Goal: Task Accomplishment & Management: Use online tool/utility

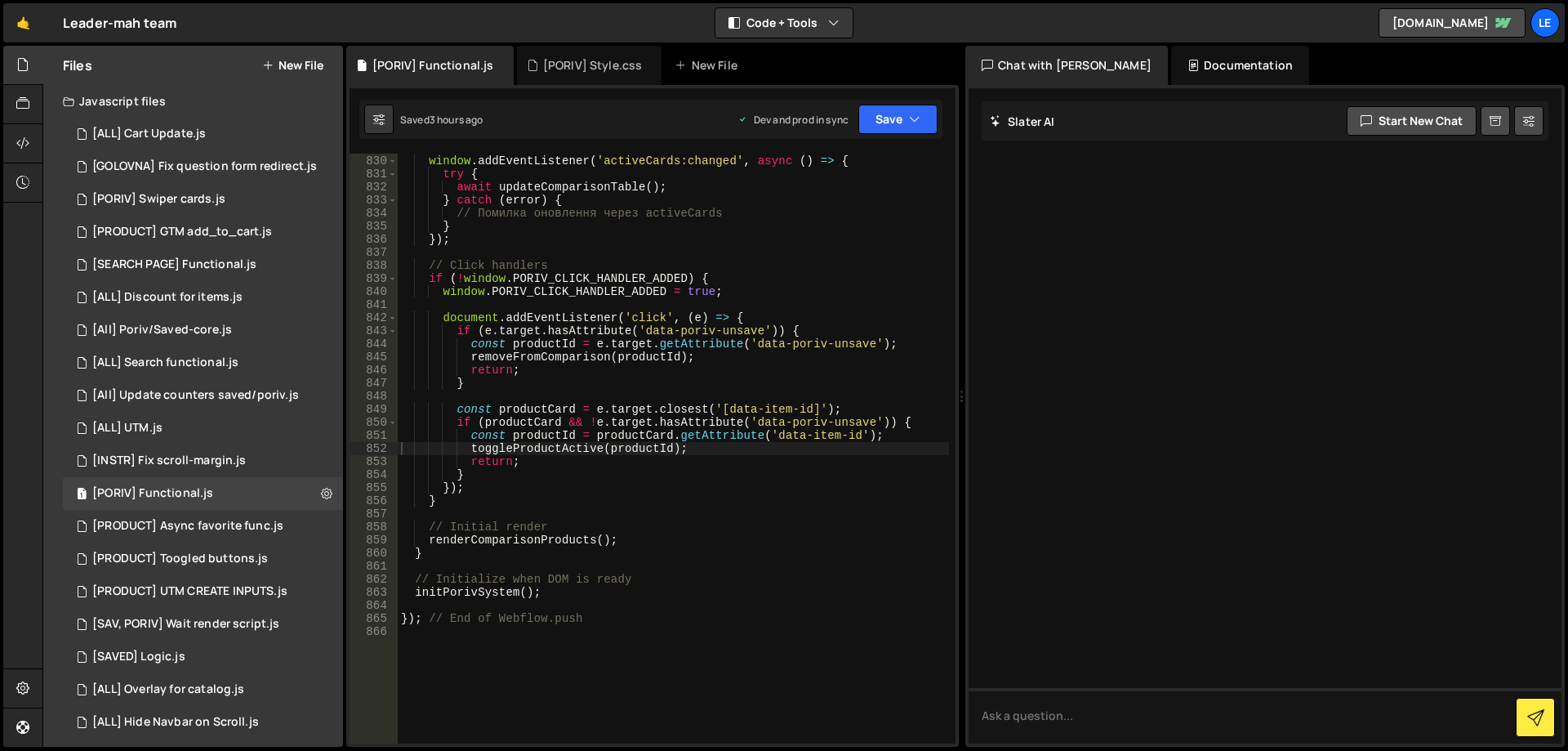
scroll to position [11547, 0]
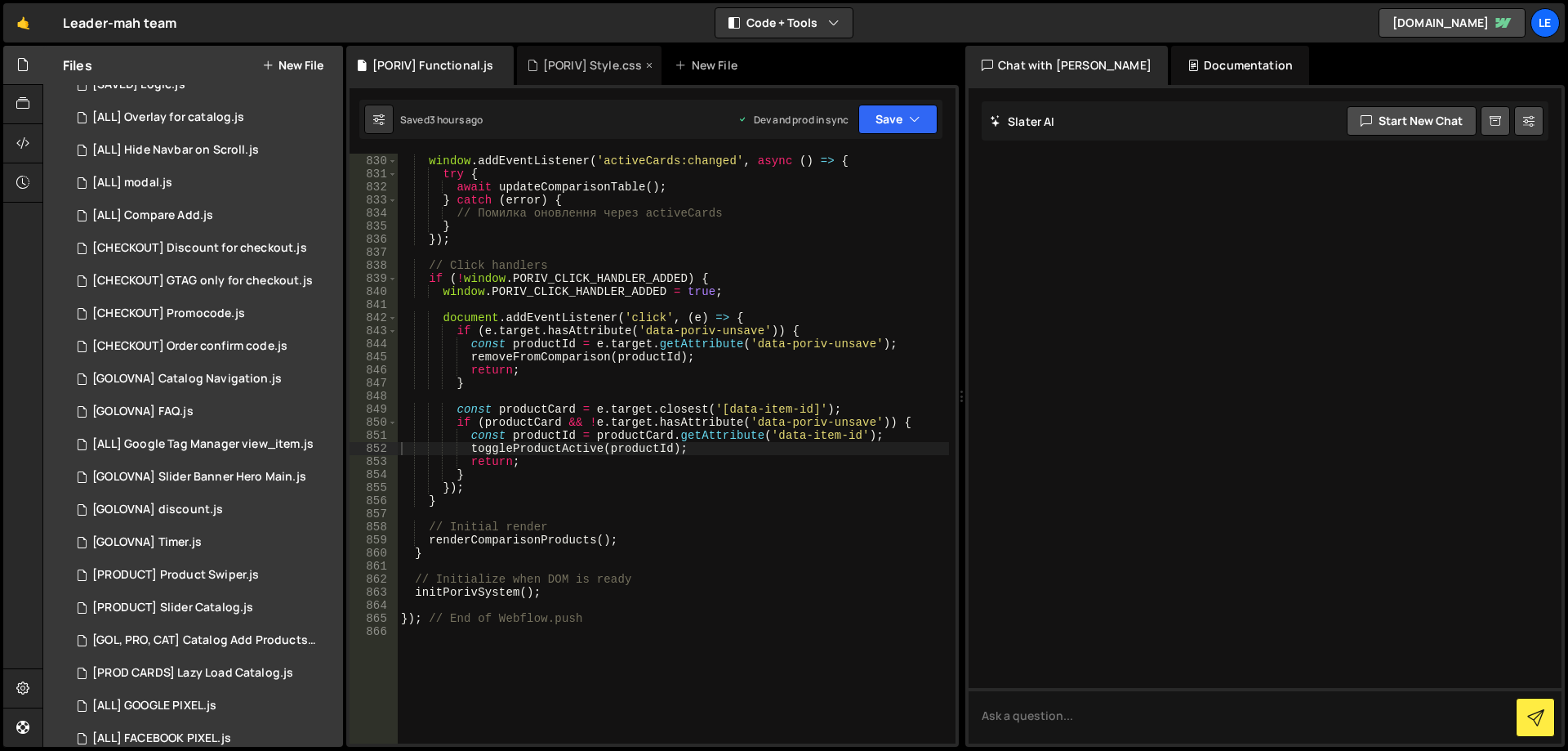
click at [586, 78] on div "[PORIV] Style.css" at bounding box center [590, 65] width 146 height 39
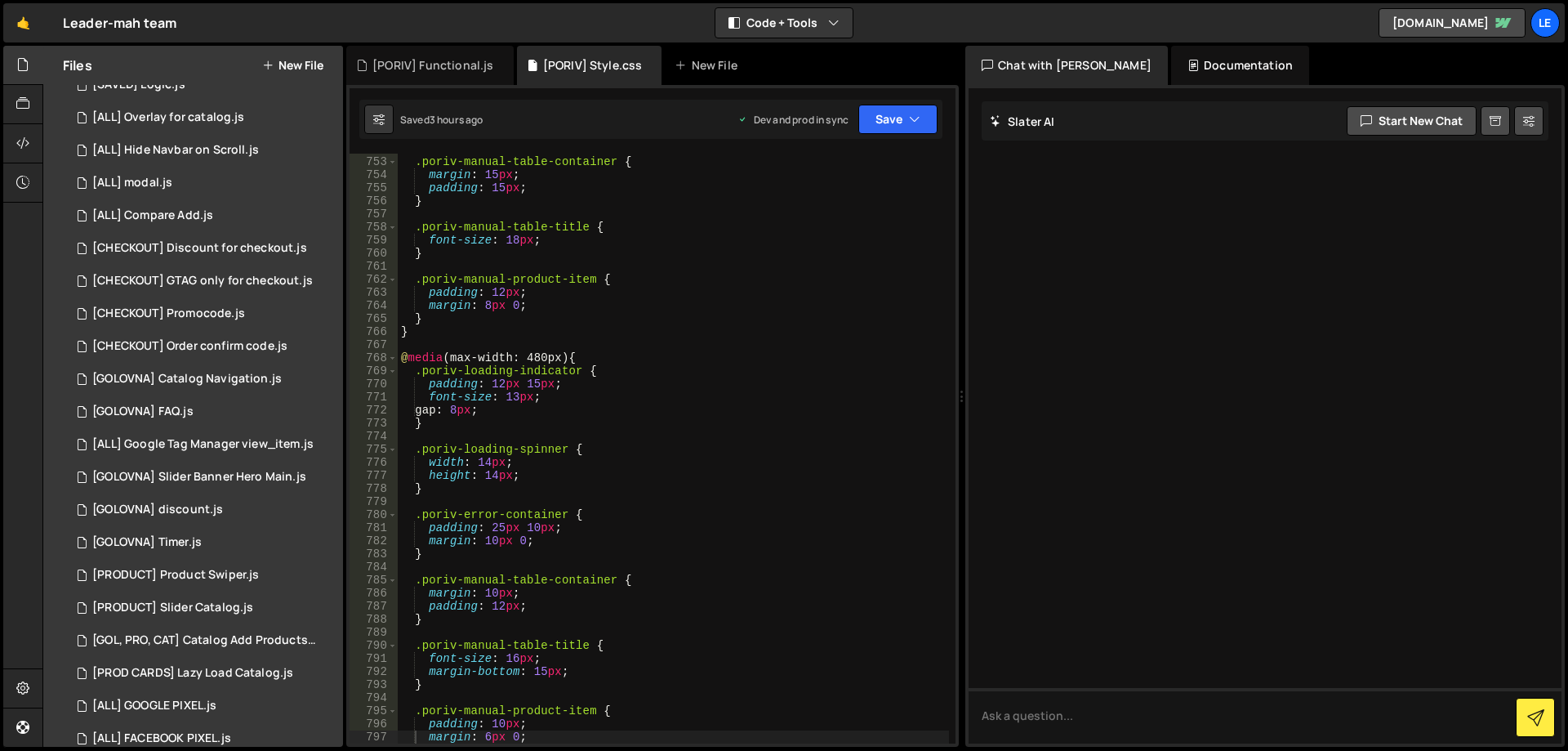
type textarea ".poriv-manual-table-title {"
click at [703, 230] on div ".poriv-manual-table-container { margin : 15 px ; padding : 15 px ; } .poriv-man…" at bounding box center [674, 449] width 551 height 616
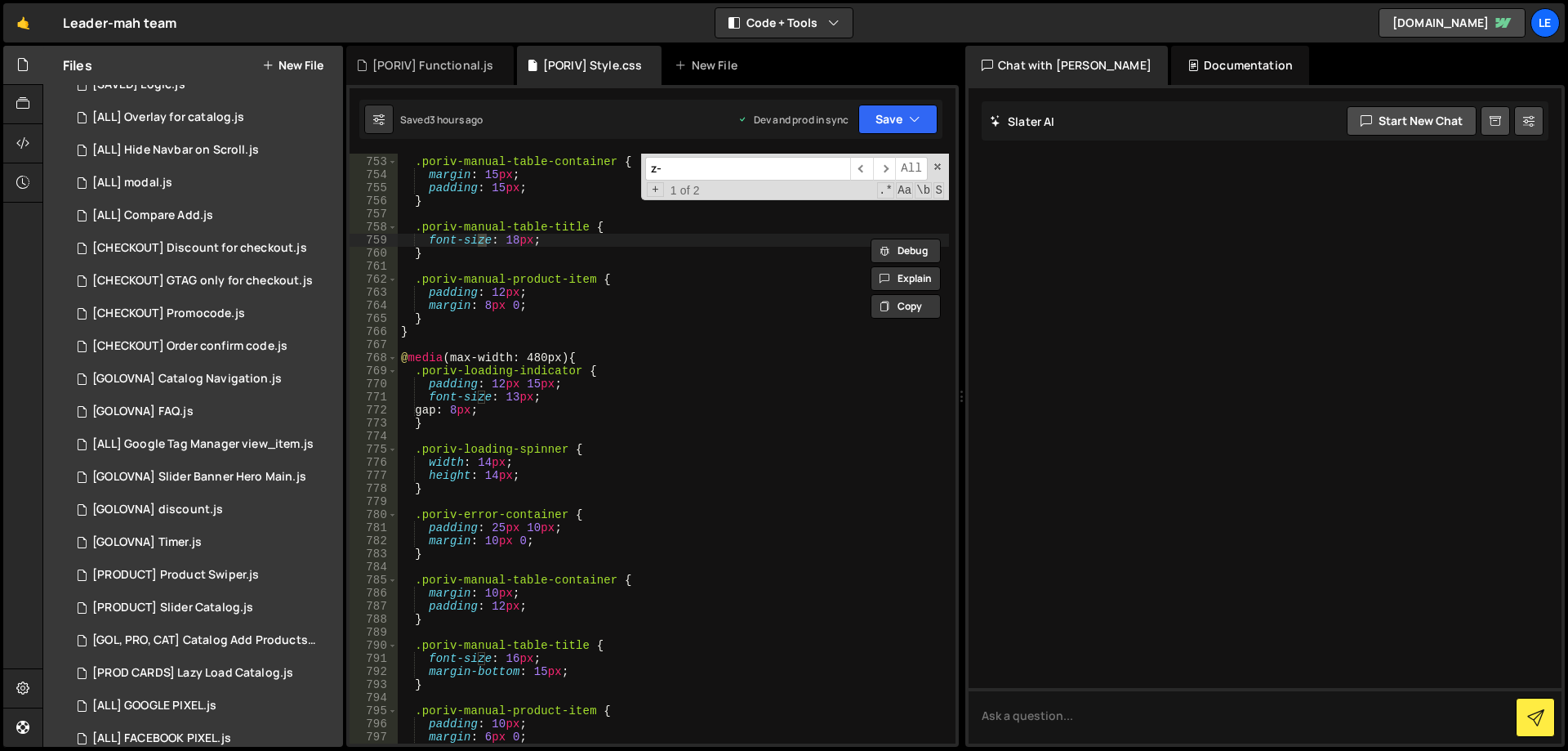
scroll to position [4727, 0]
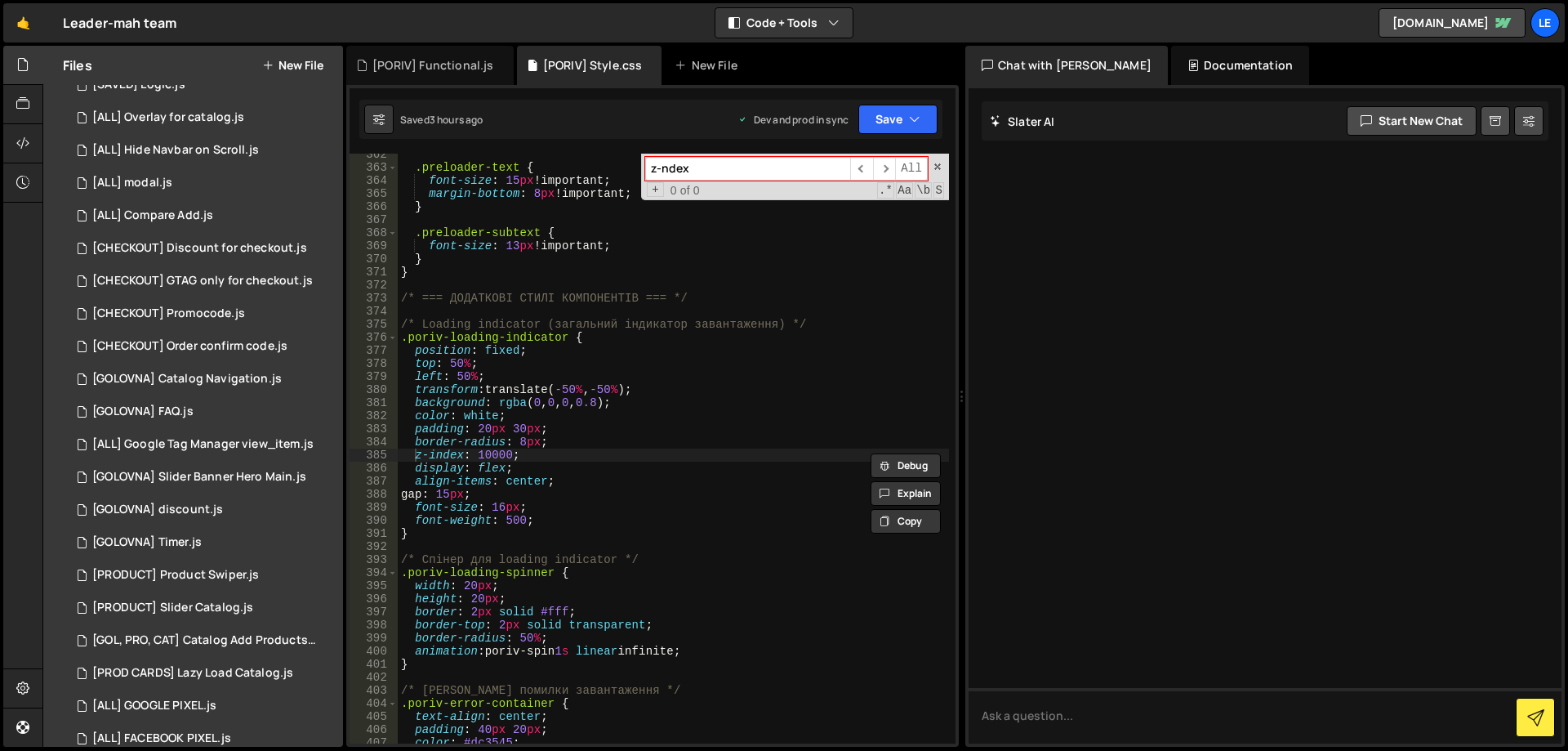
click at [664, 170] on input "z-ndex" at bounding box center [748, 169] width 205 height 24
type input "z-index"
click at [889, 168] on span "​" at bounding box center [884, 169] width 23 height 24
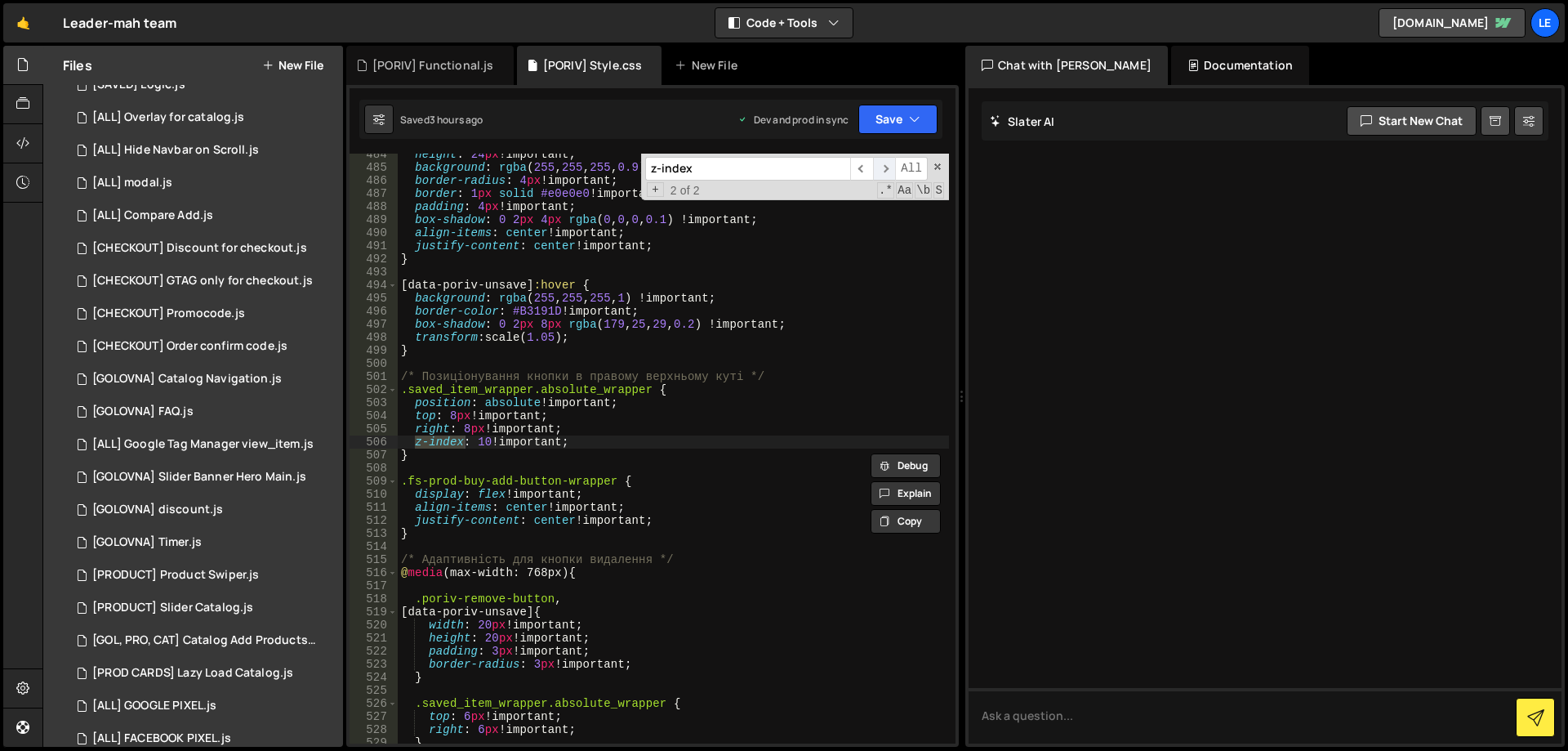
scroll to position [6323, 0]
click at [488, 443] on div "height : 24 px !important ; background : rgba ( 255 , 255 , 255 , 0.9 ) !import…" at bounding box center [674, 455] width 551 height 616
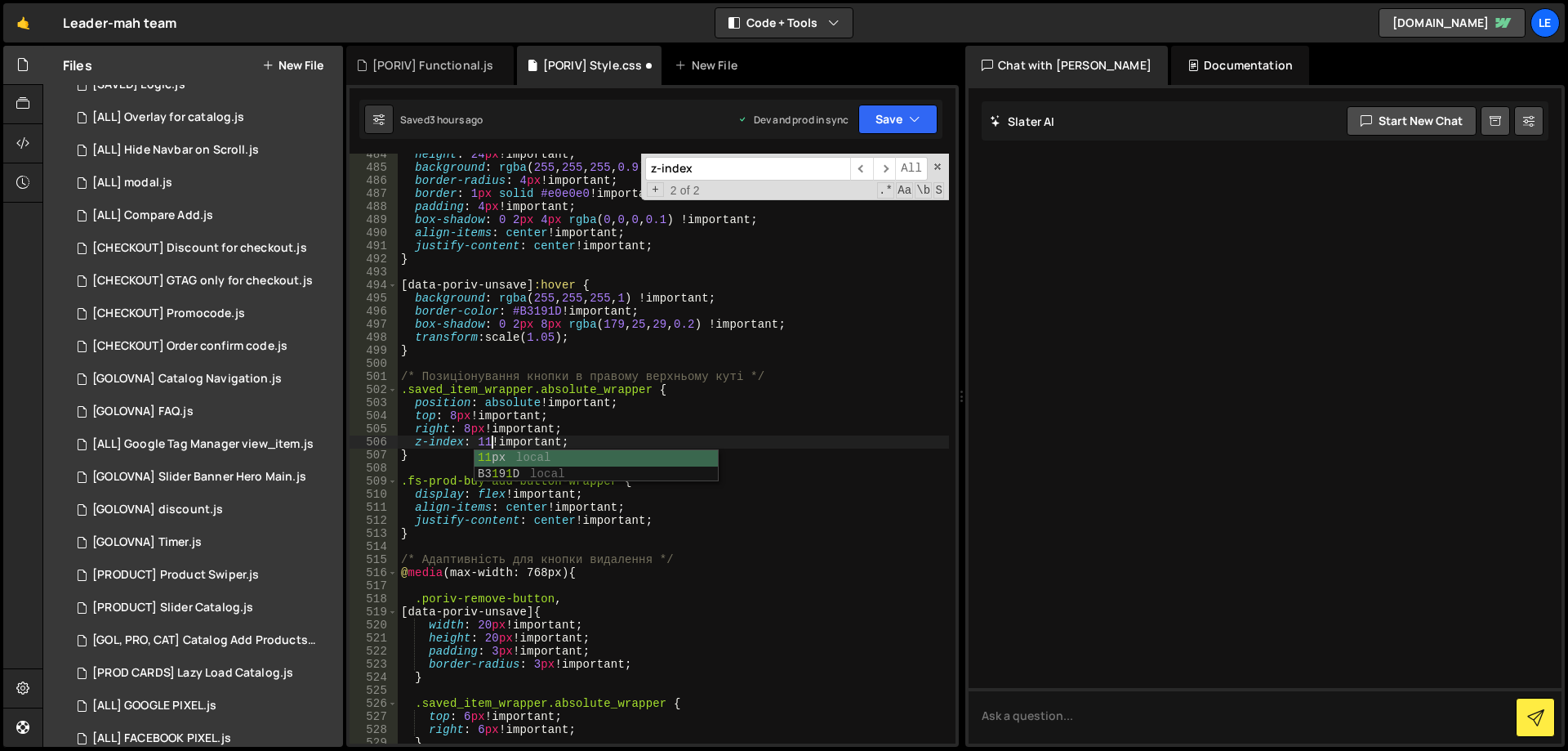
click at [679, 391] on div "height : 24 px !important ; background : rgba ( 255 , 255 , 255 , 0.9 ) !import…" at bounding box center [674, 455] width 551 height 616
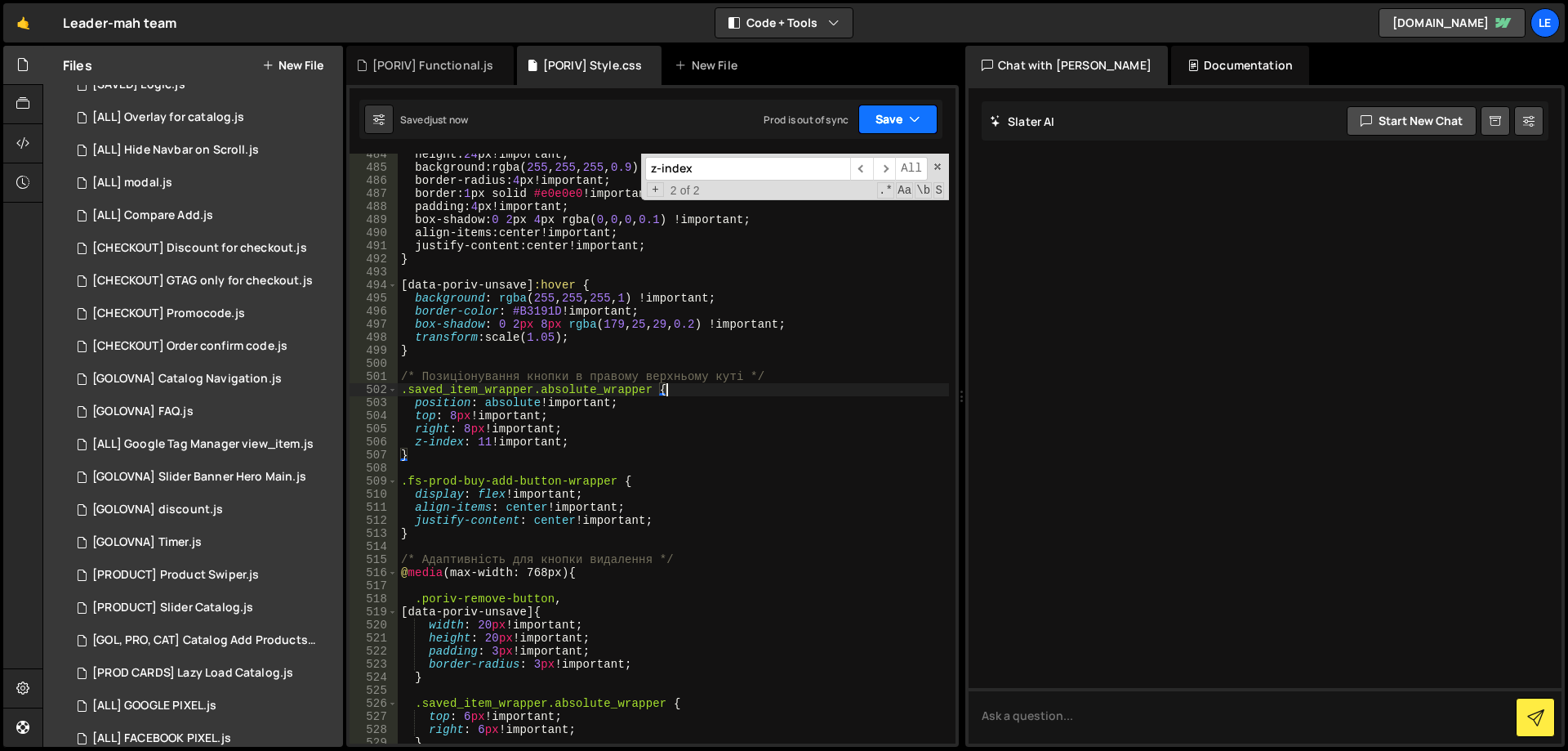
click at [902, 130] on button "Save" at bounding box center [897, 119] width 79 height 29
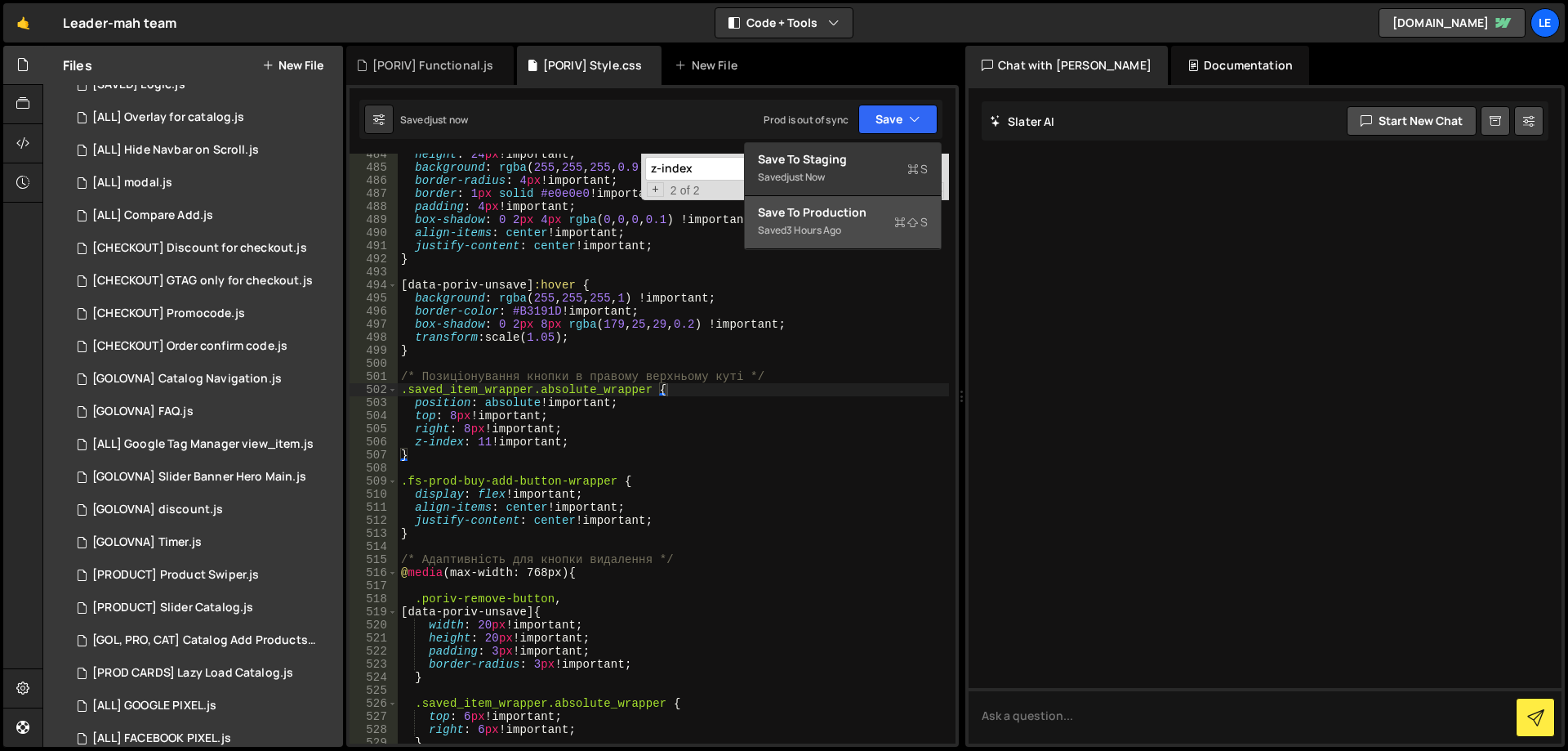
click at [857, 214] on div "Save to Production S" at bounding box center [843, 213] width 170 height 16
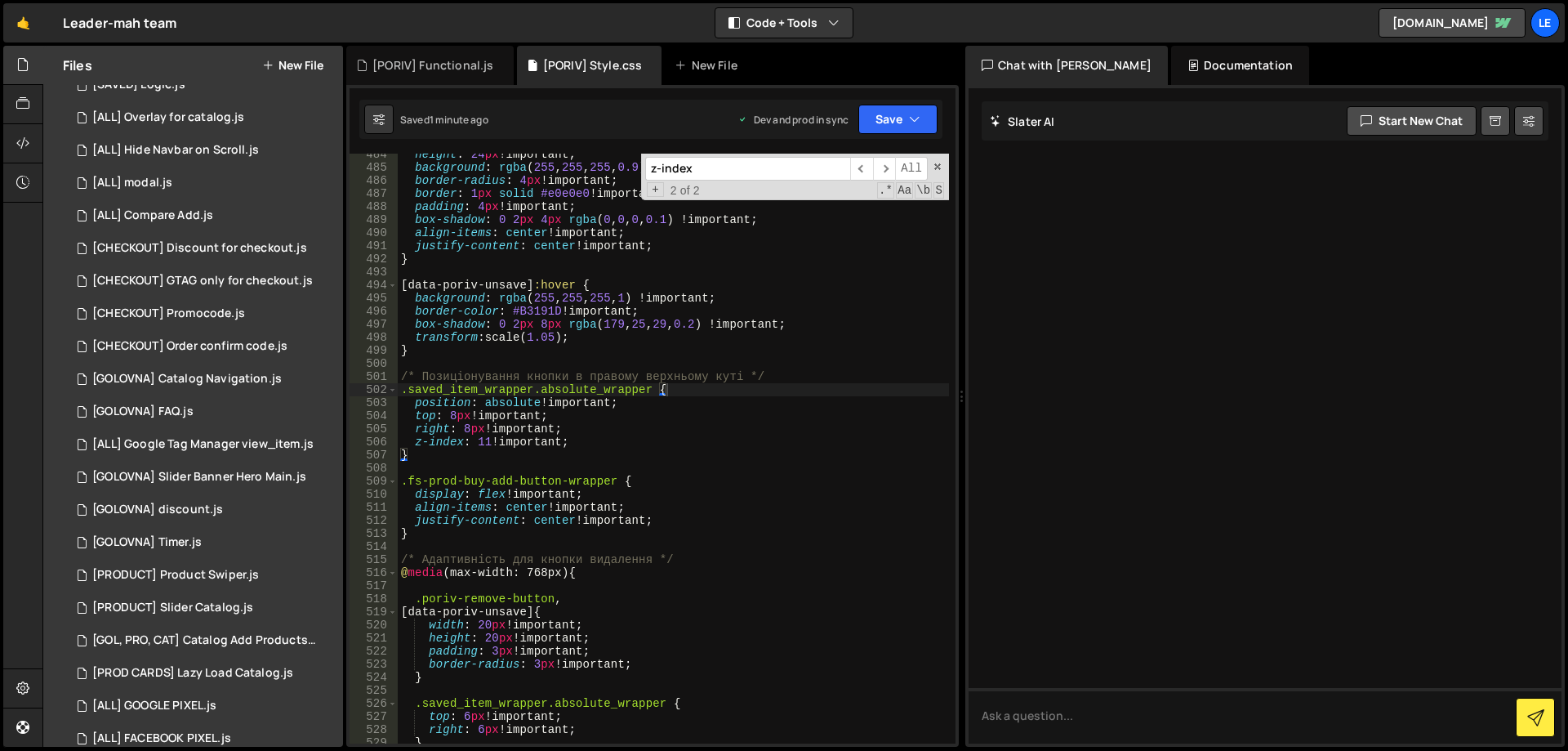
type textarea "border-color: #B3191D !important;"
click at [723, 314] on div "height : 24 px !important ; background : rgba ( 255 , 255 , 255 , 0.9 ) !import…" at bounding box center [674, 455] width 551 height 616
paste input ".poriv-remove-button, [data-poriv-unsave]"
drag, startPoint x: 738, startPoint y: 169, endPoint x: 942, endPoint y: 162, distance: 204.1
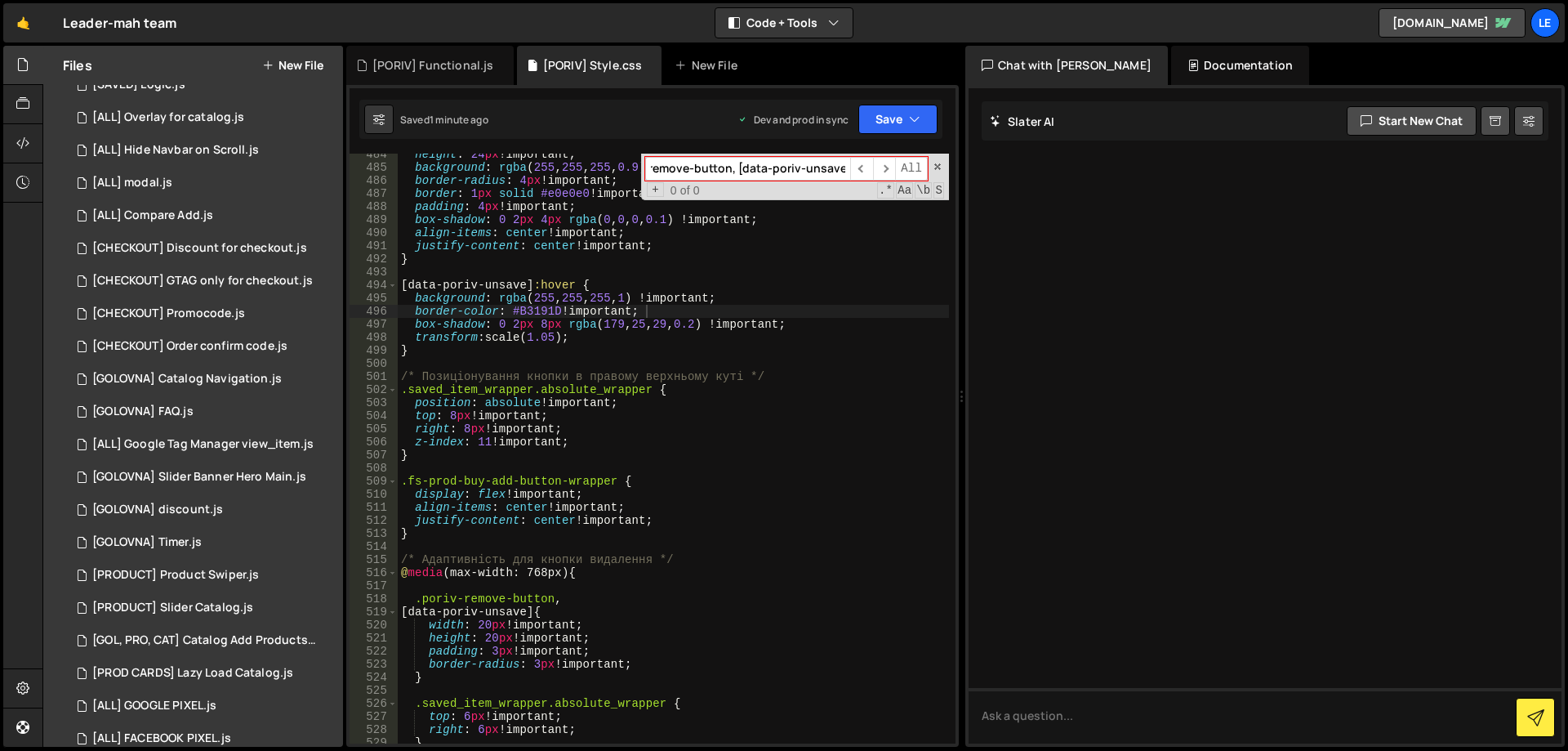
click at [925, 165] on div ".poriv-remove-button, [data-poriv-unsave] ​ ​ All" at bounding box center [786, 169] width 282 height 24
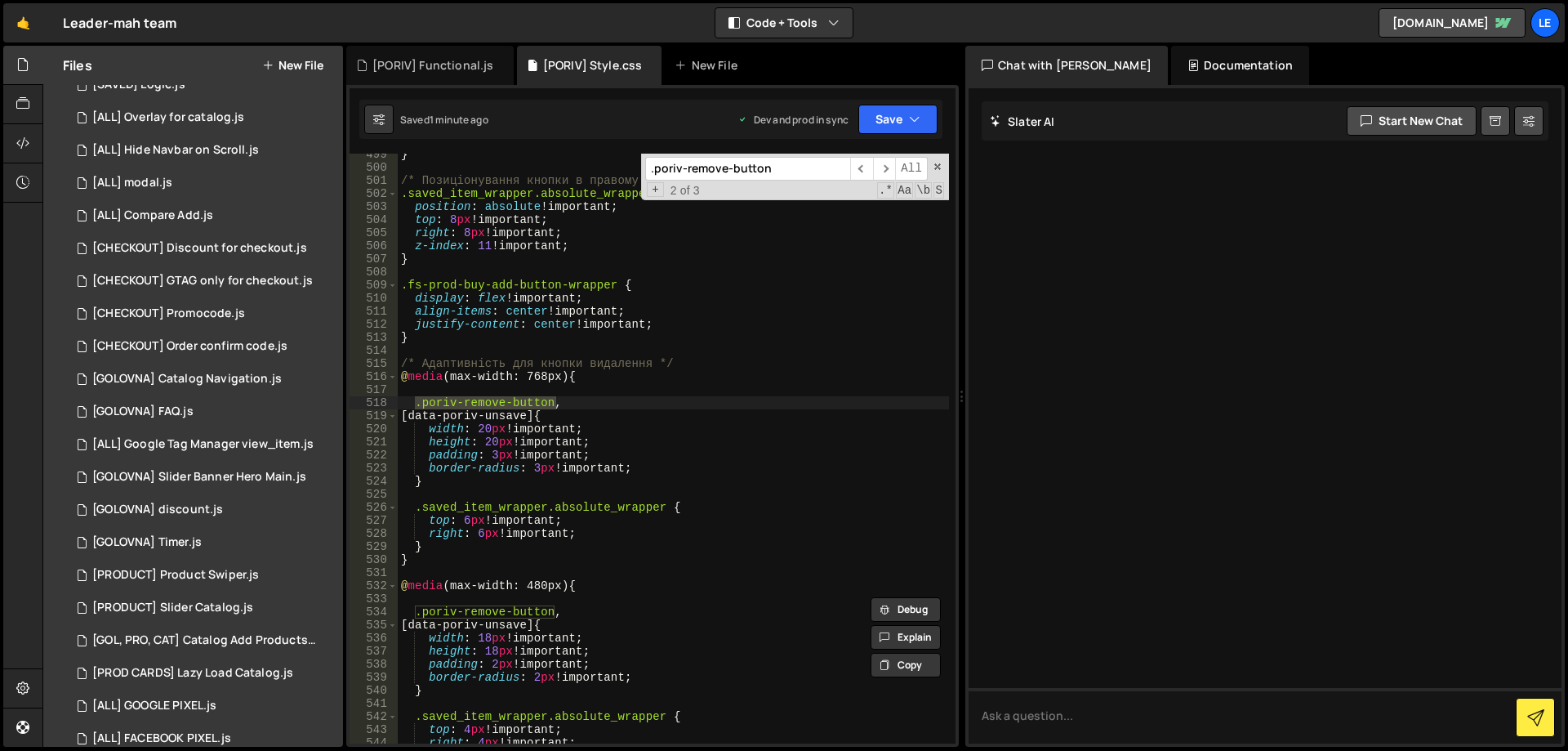
scroll to position [6617, 0]
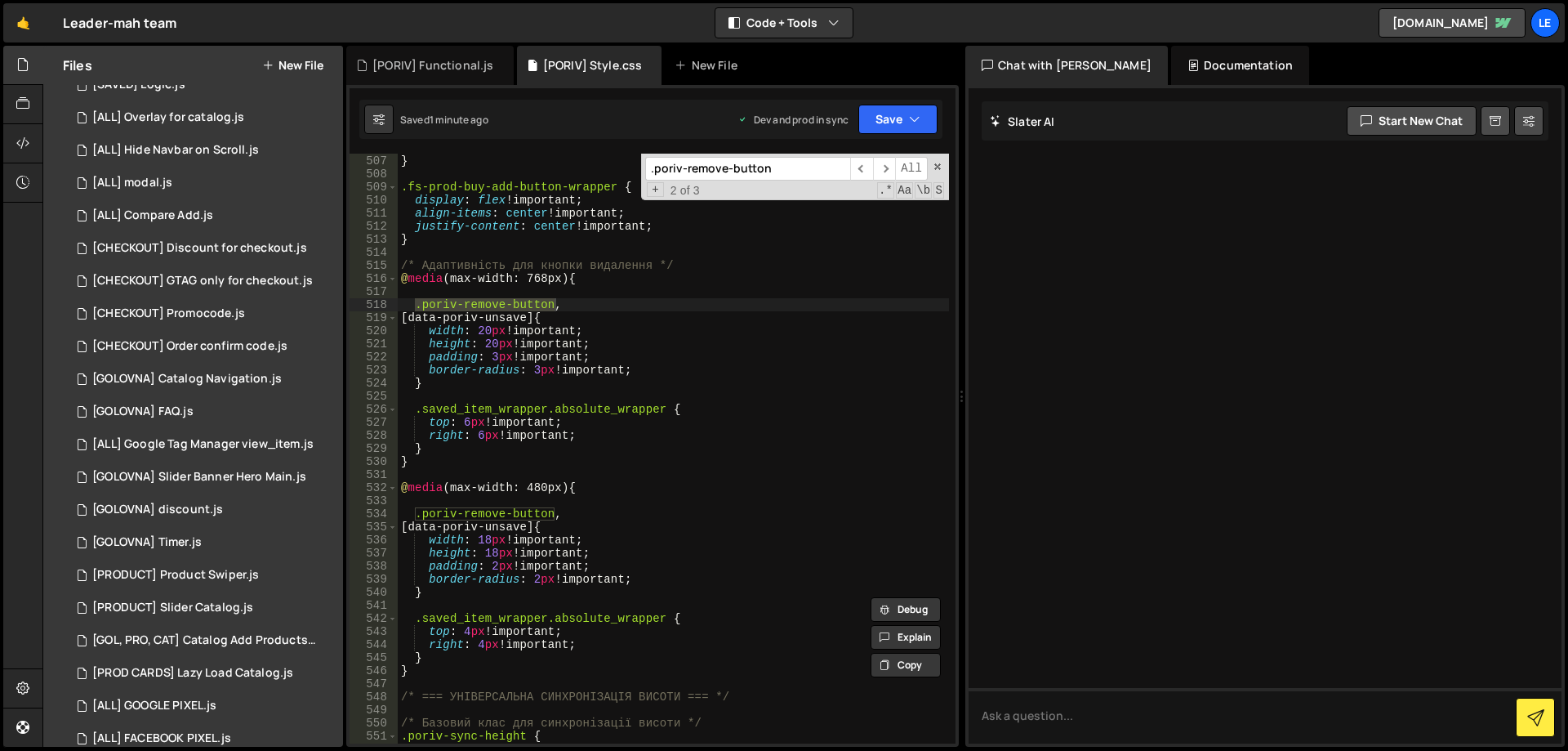
type input ".poriv-remove-button"
drag, startPoint x: 491, startPoint y: 537, endPoint x: 479, endPoint y: 537, distance: 12.0
click at [479, 537] on div "z-index : 11 !important ; } .fs-prod-buy-add-button-wrapper { display : flex !i…" at bounding box center [674, 449] width 551 height 616
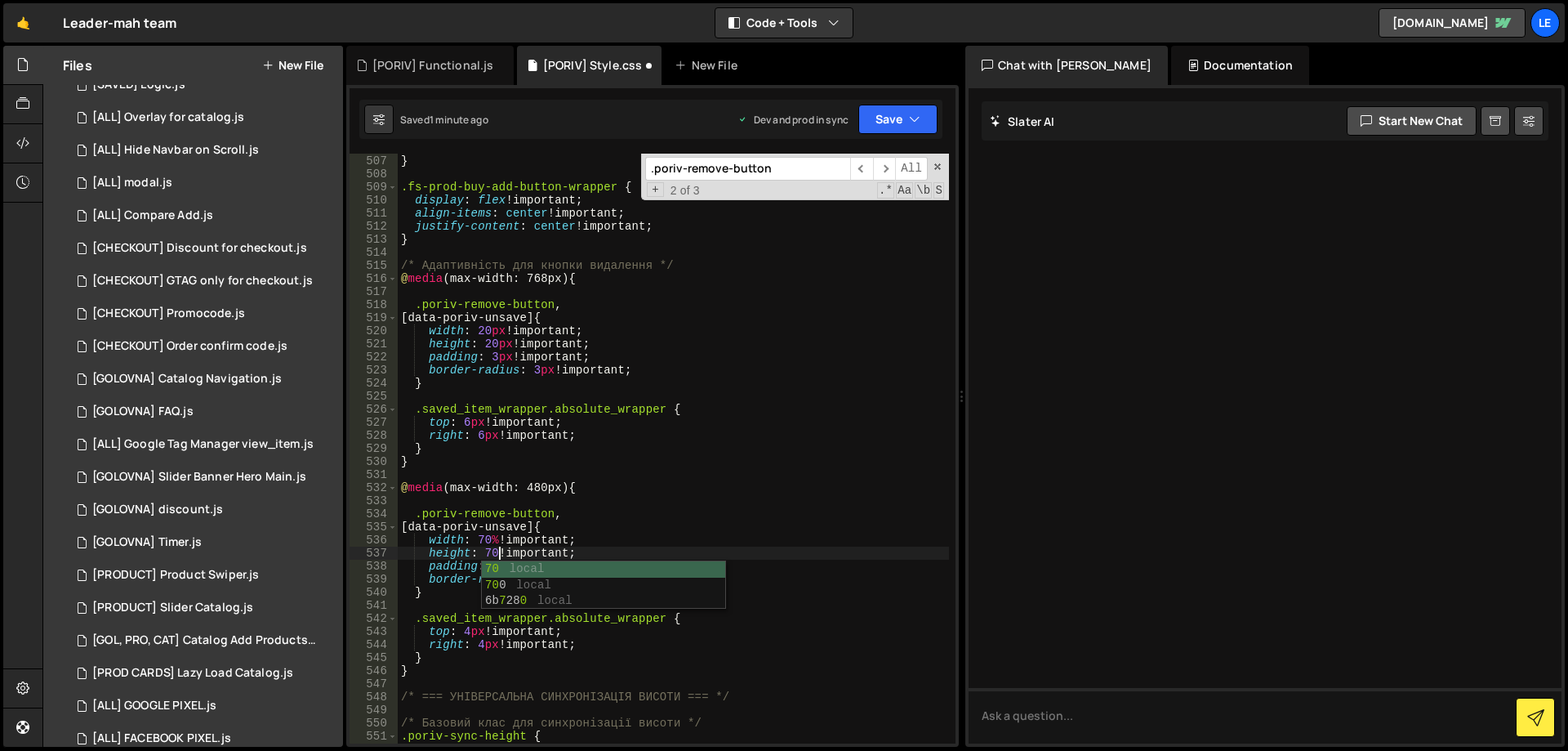
scroll to position [0, 7]
click at [490, 328] on div "z-index : 11 !important ; } .fs-prod-buy-add-button-wrapper { display : flex !i…" at bounding box center [674, 449] width 551 height 616
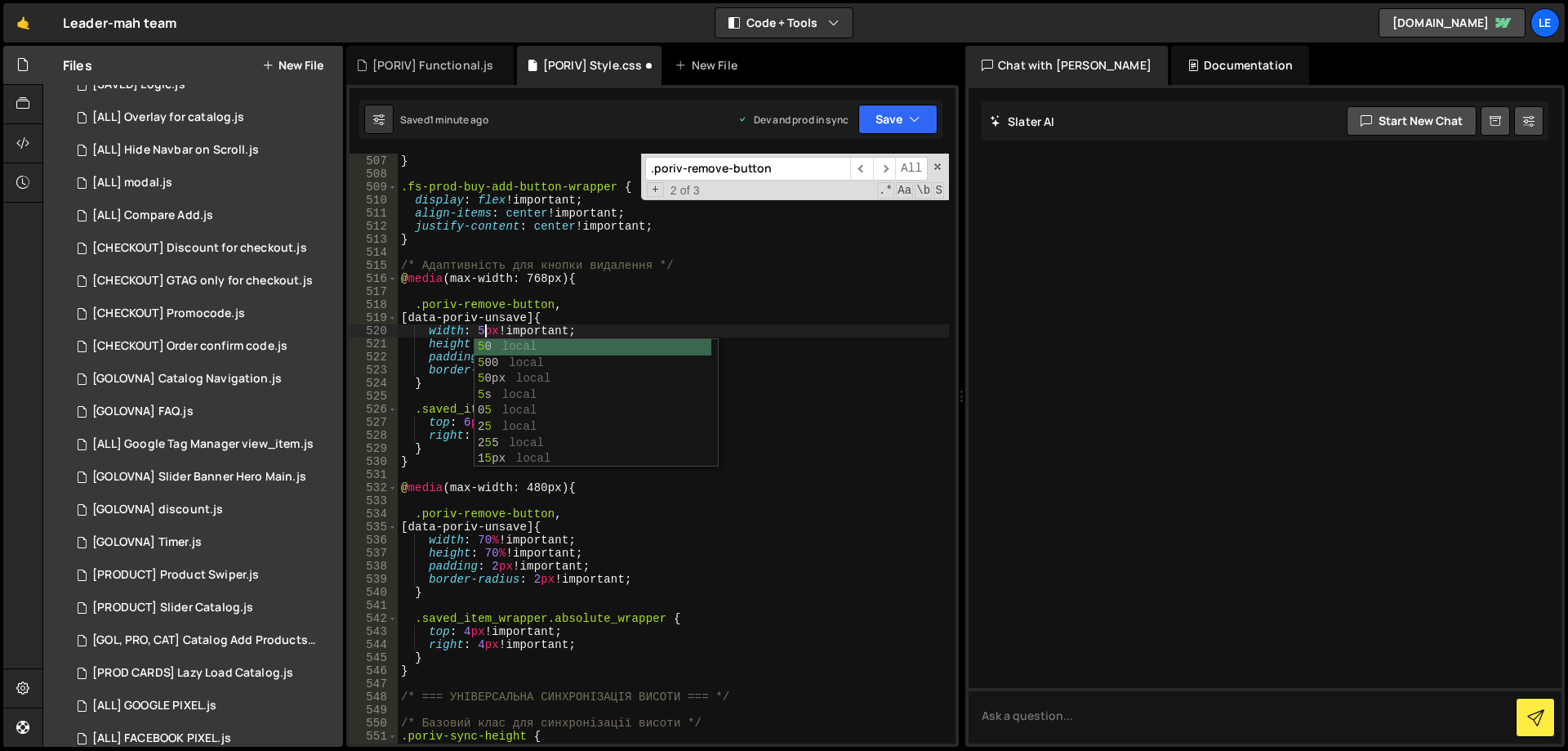
scroll to position [0, 7]
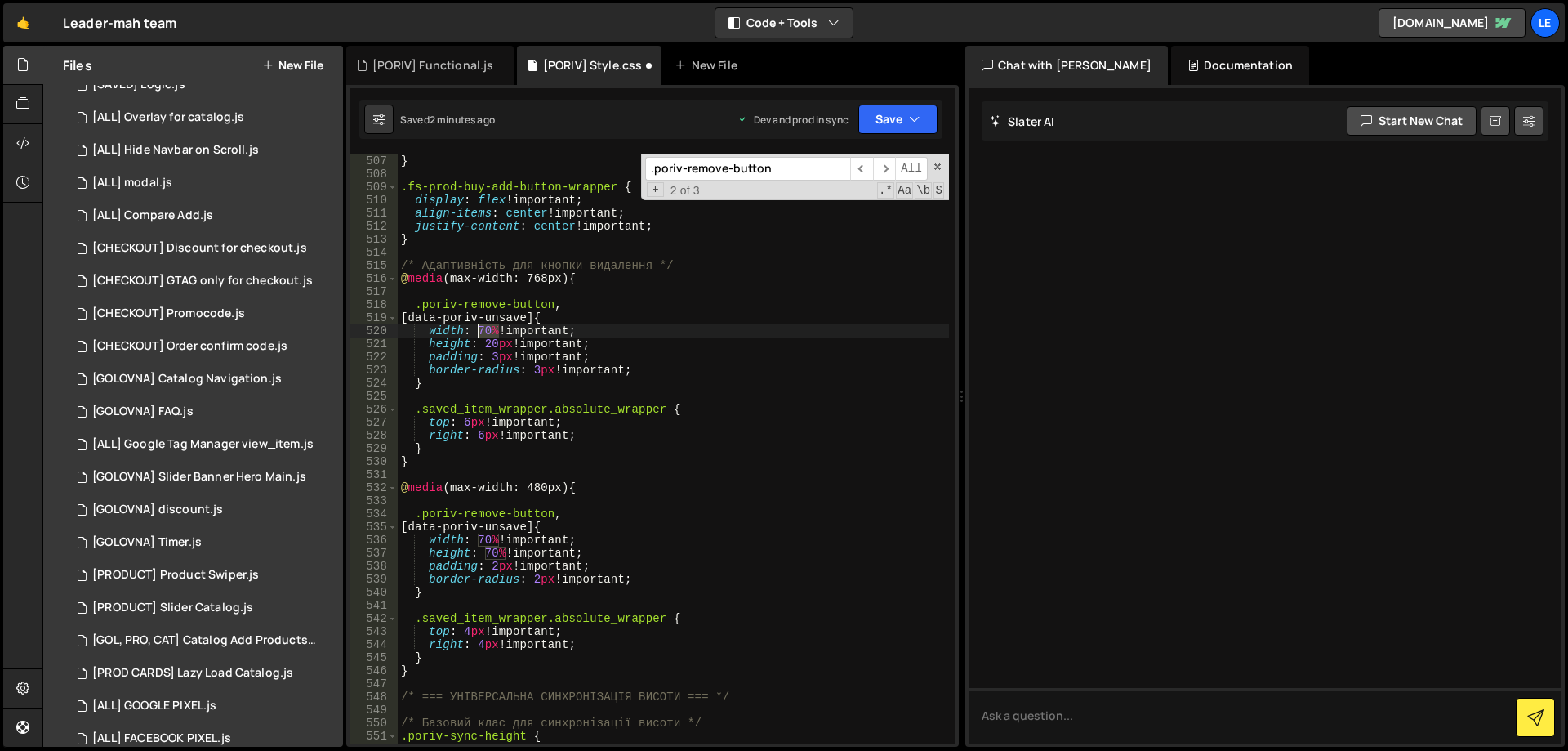
drag, startPoint x: 496, startPoint y: 333, endPoint x: 479, endPoint y: 332, distance: 17.0
click at [479, 332] on div "z-index : 11 !important ; } .fs-prod-buy-add-button-wrapper { display : flex !i…" at bounding box center [674, 449] width 551 height 616
drag, startPoint x: 514, startPoint y: 344, endPoint x: 486, endPoint y: 344, distance: 28.0
click at [486, 344] on div "z-index : 11 !important ; } .fs-prod-buy-add-button-wrapper { display : flex !i…" at bounding box center [674, 449] width 551 height 616
paste textarea "70%"
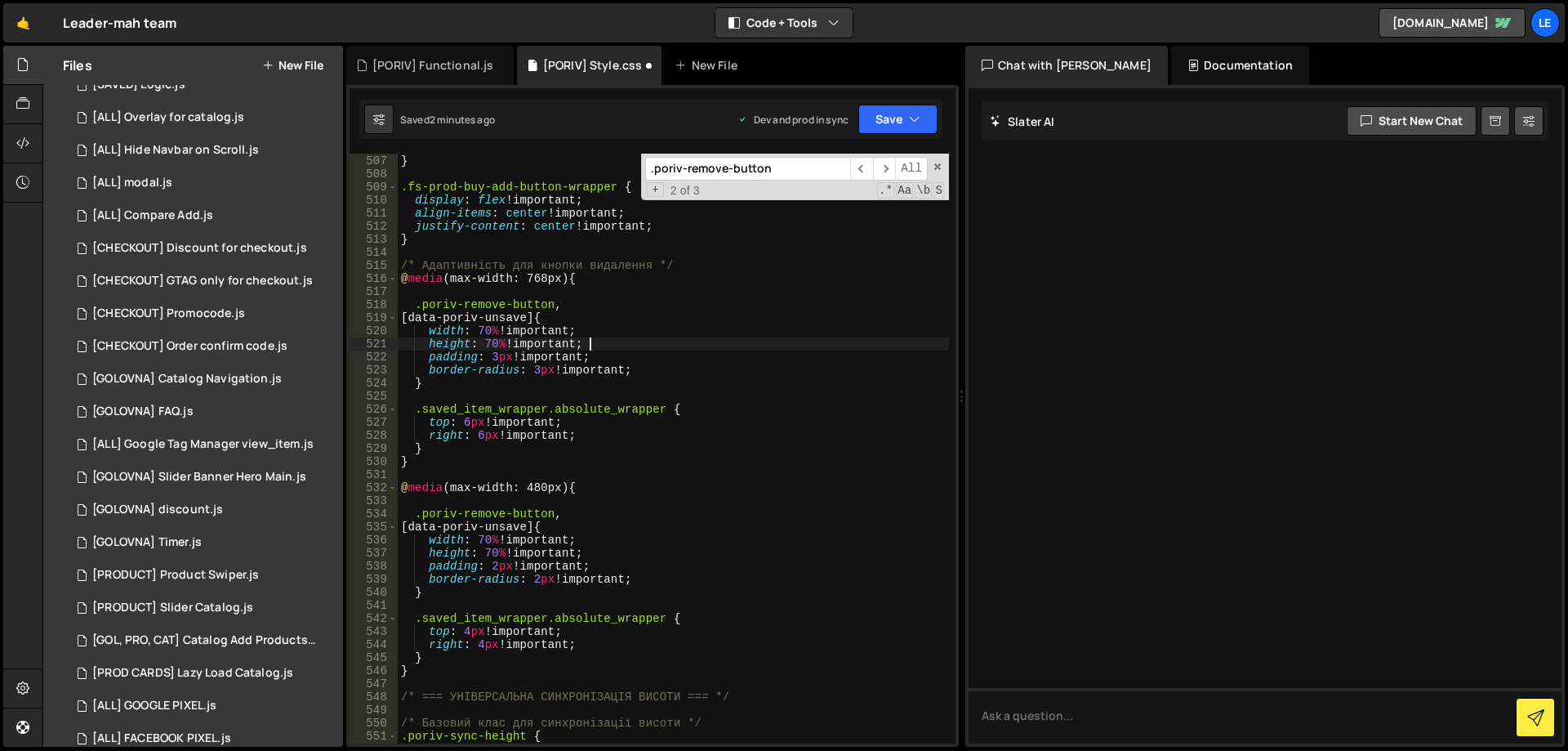
click at [638, 340] on div "z-index : 11 !important ; } .fs-prod-buy-add-button-wrapper { display : flex !i…" at bounding box center [674, 449] width 551 height 616
click at [884, 102] on div "Saved 2 minutes ago Dev and prod in sync Upgrade to Edit Save Save to Staging S…" at bounding box center [651, 119] width 583 height 39
click at [889, 115] on button "Save" at bounding box center [897, 119] width 79 height 29
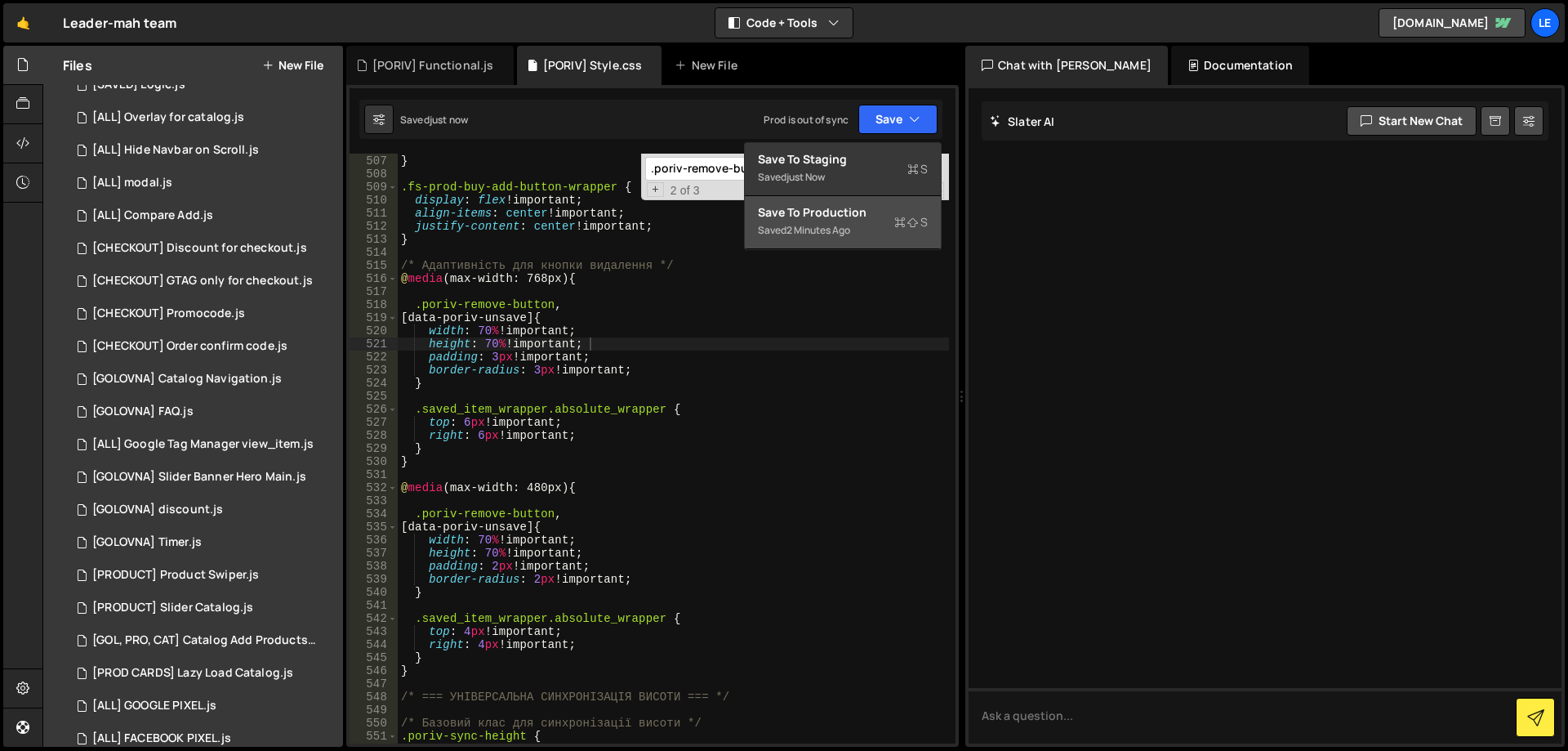
click at [850, 207] on div "Save to Production S" at bounding box center [843, 213] width 170 height 16
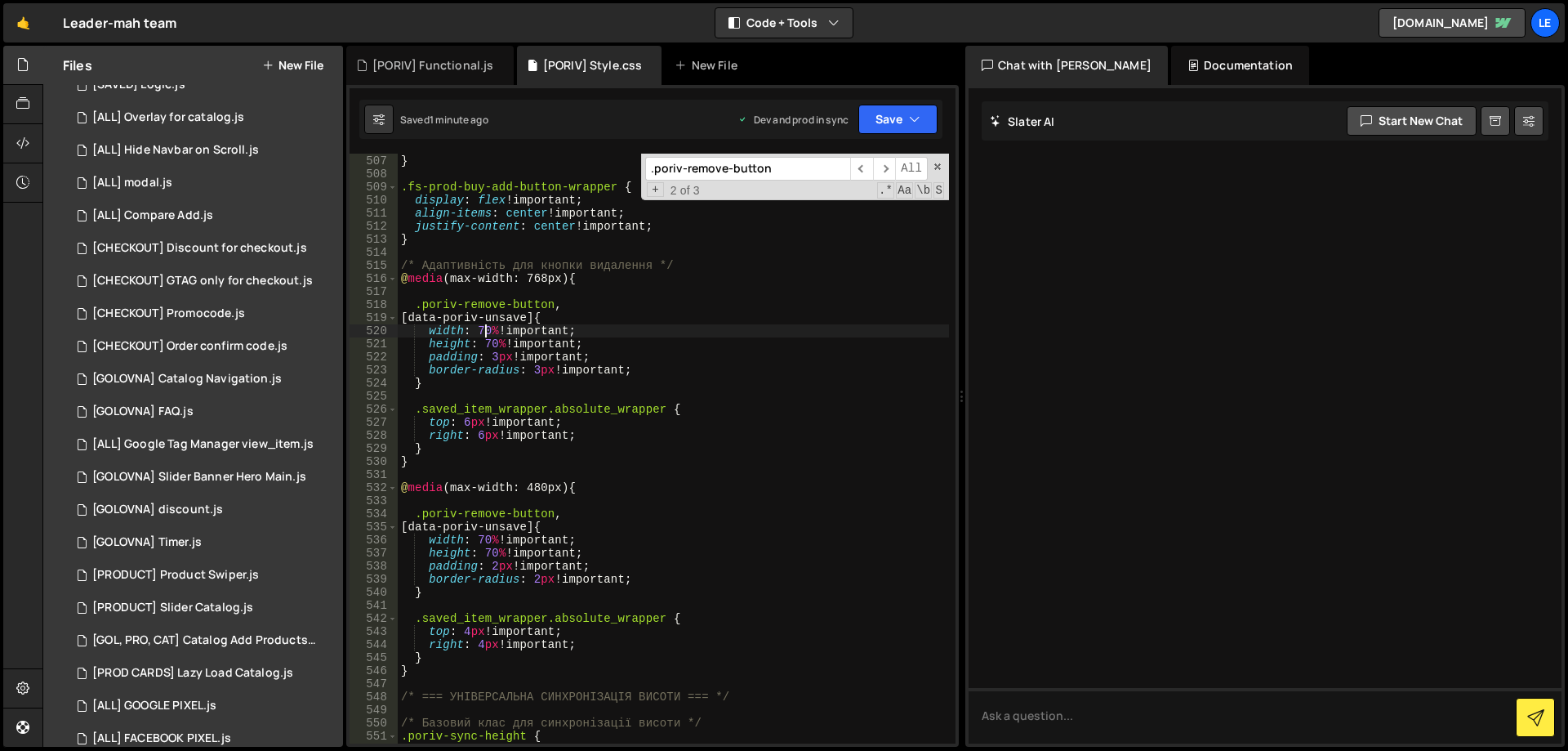
click at [482, 331] on div "z-index : 11 !important ; } .fs-prod-buy-add-button-wrapper { display : flex !i…" at bounding box center [674, 449] width 551 height 616
click at [701, 337] on div "z-index : 11 !important ; } .fs-prod-buy-add-button-wrapper { display : flex !i…" at bounding box center [674, 449] width 551 height 616
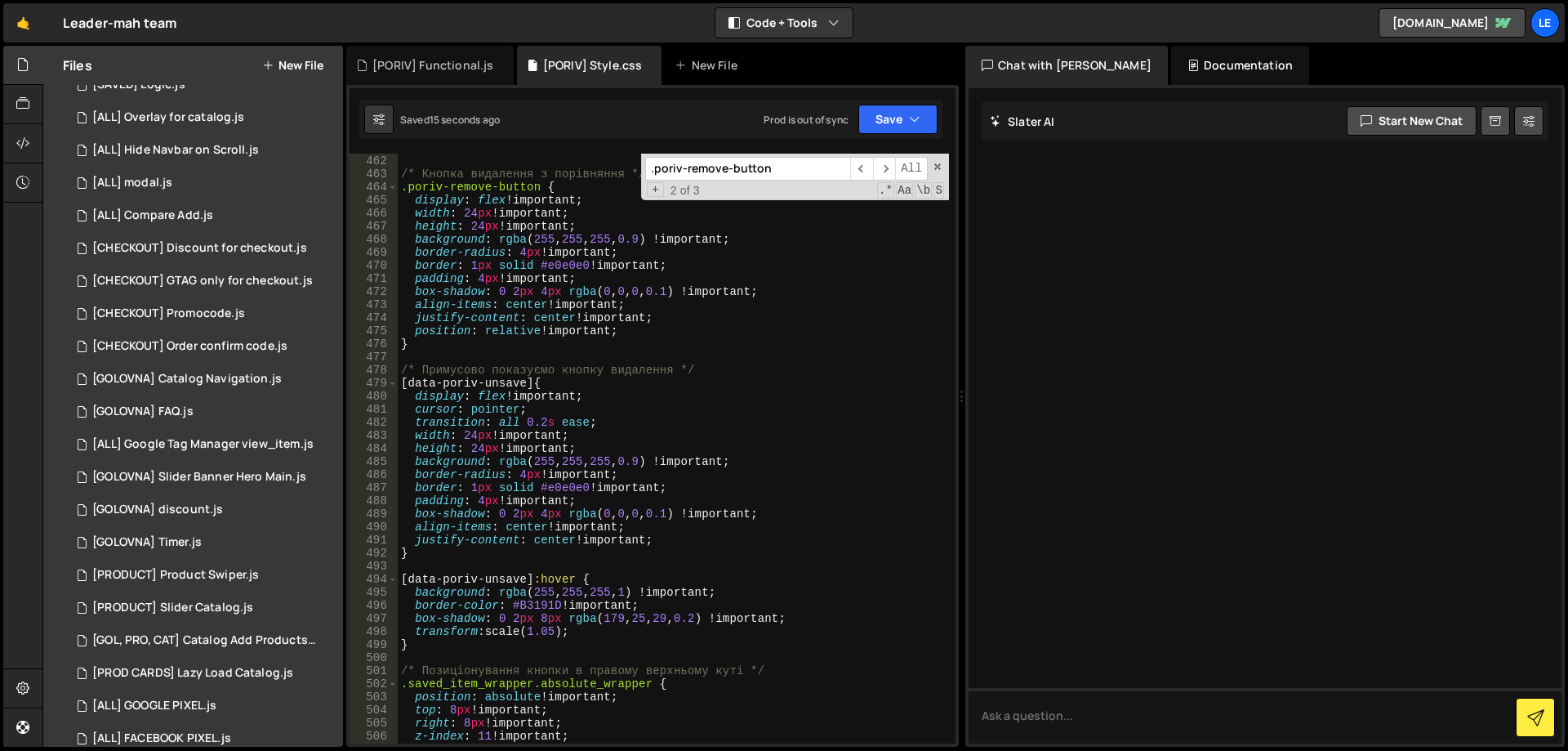
scroll to position [6077, 0]
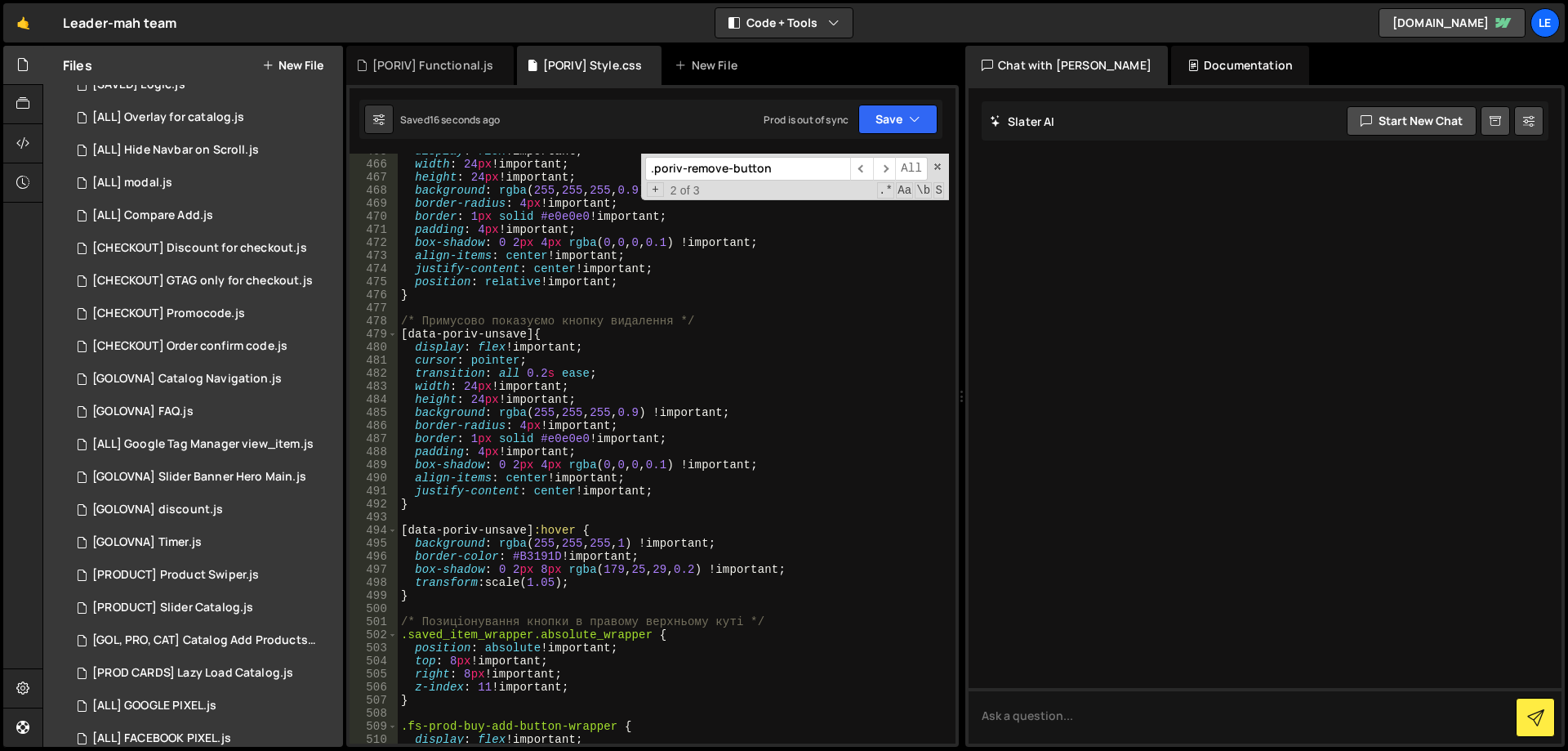
click at [822, 363] on div "display : flex !important ; width : 24 px !important ; height : 24 px !importan…" at bounding box center [674, 452] width 551 height 616
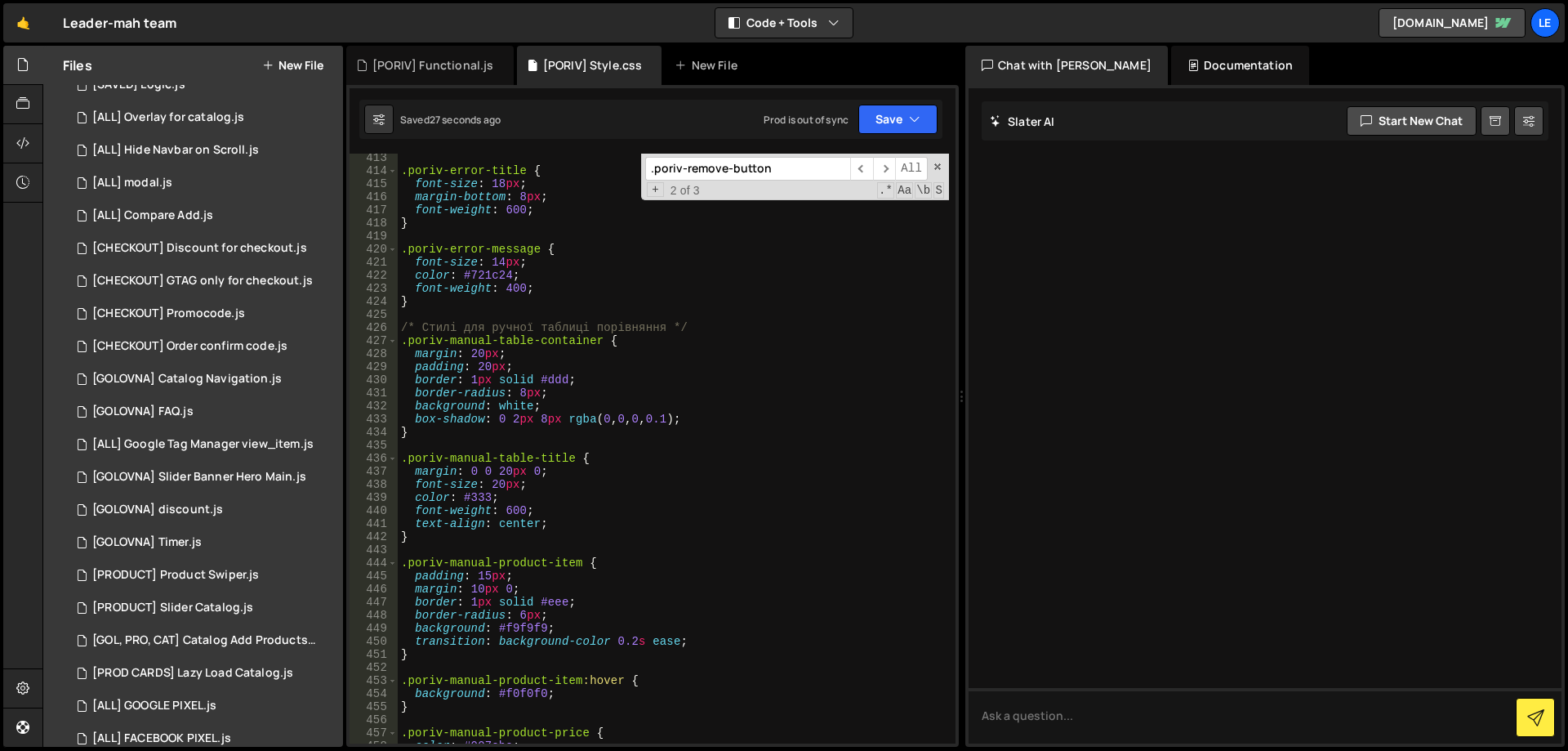
scroll to position [5391, 0]
click at [710, 273] on div ".poriv-error-title { font-size : 18 px ; margin-bottom : 8 px ; font-weight : 6…" at bounding box center [674, 458] width 551 height 616
type textarea "color: #721c24;"
paste input "saved_item_wrapper.absolute_wrapper"
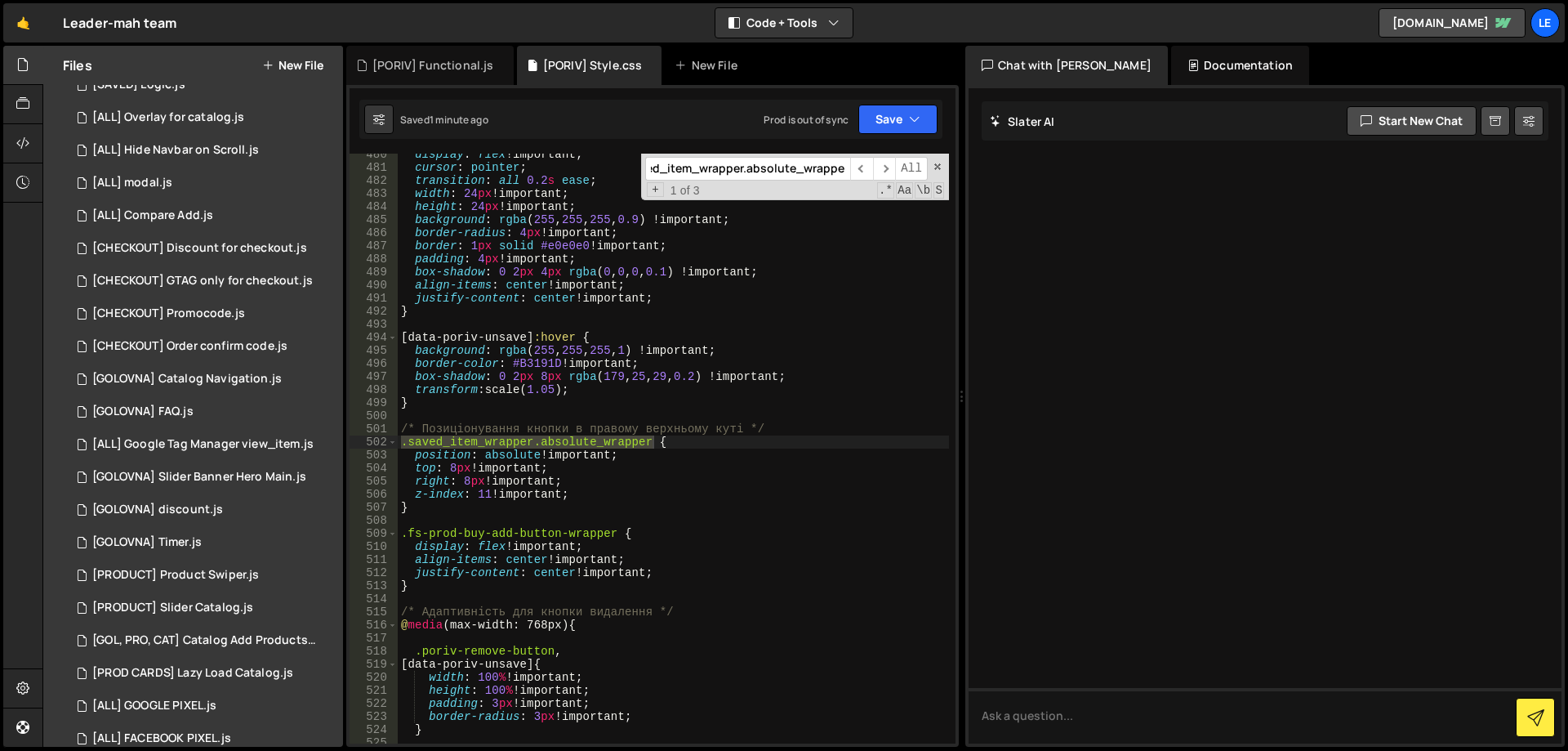
scroll to position [6271, 0]
type input ".saved_item_wrapper.absolute_wrapper"
click at [416, 468] on div "display : flex !important ; cursor : pointer ; transition : all 0.2 s ease ; wi…" at bounding box center [674, 455] width 551 height 616
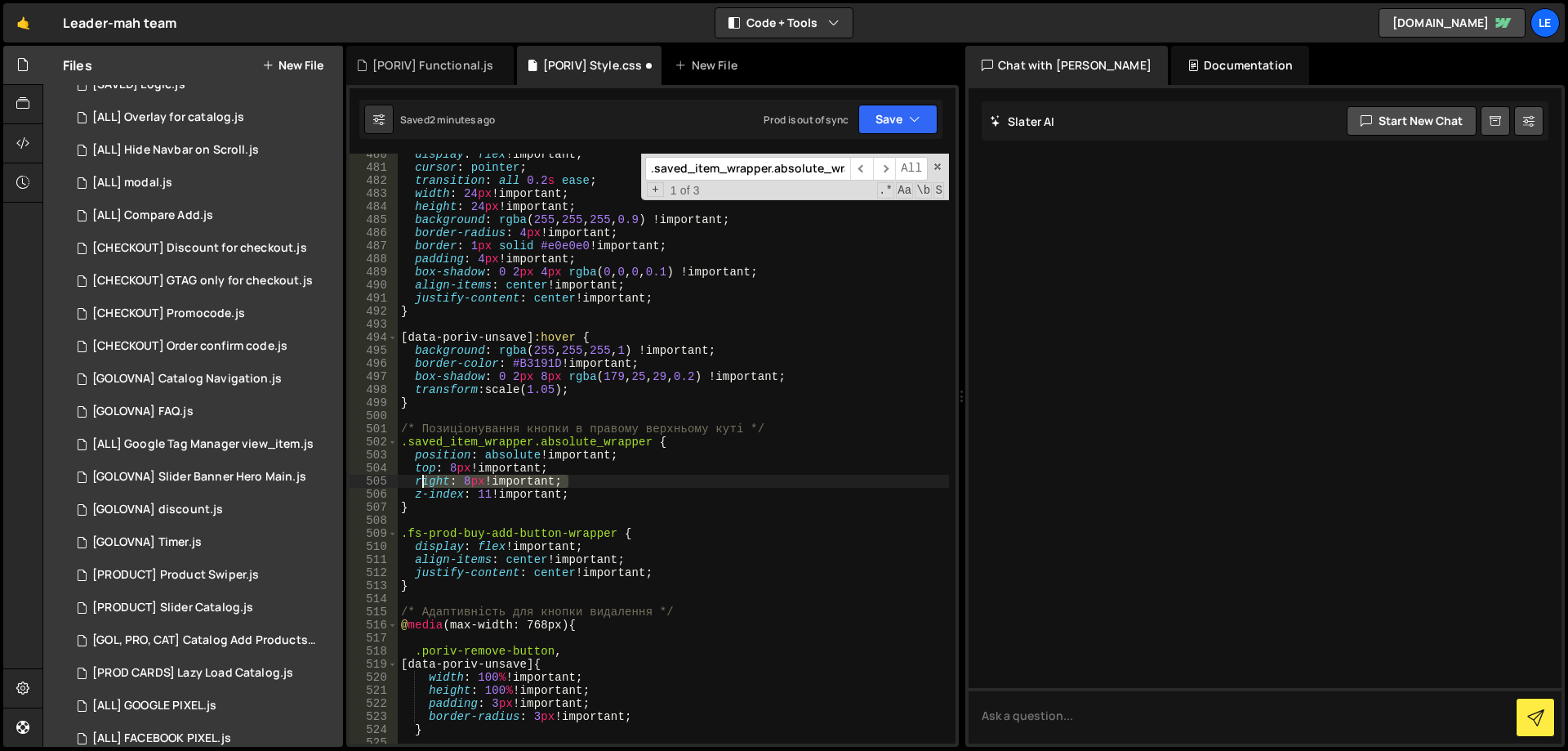
drag, startPoint x: 524, startPoint y: 479, endPoint x: 354, endPoint y: 470, distance: 170.2
click at [354, 470] on div "top: 8px !important; 480 481 482 483 484 485 486 487 488 489 490 491 492 493 49…" at bounding box center [652, 448] width 606 height 590
type textarea "top: 8px !important; right: 8px !important;"
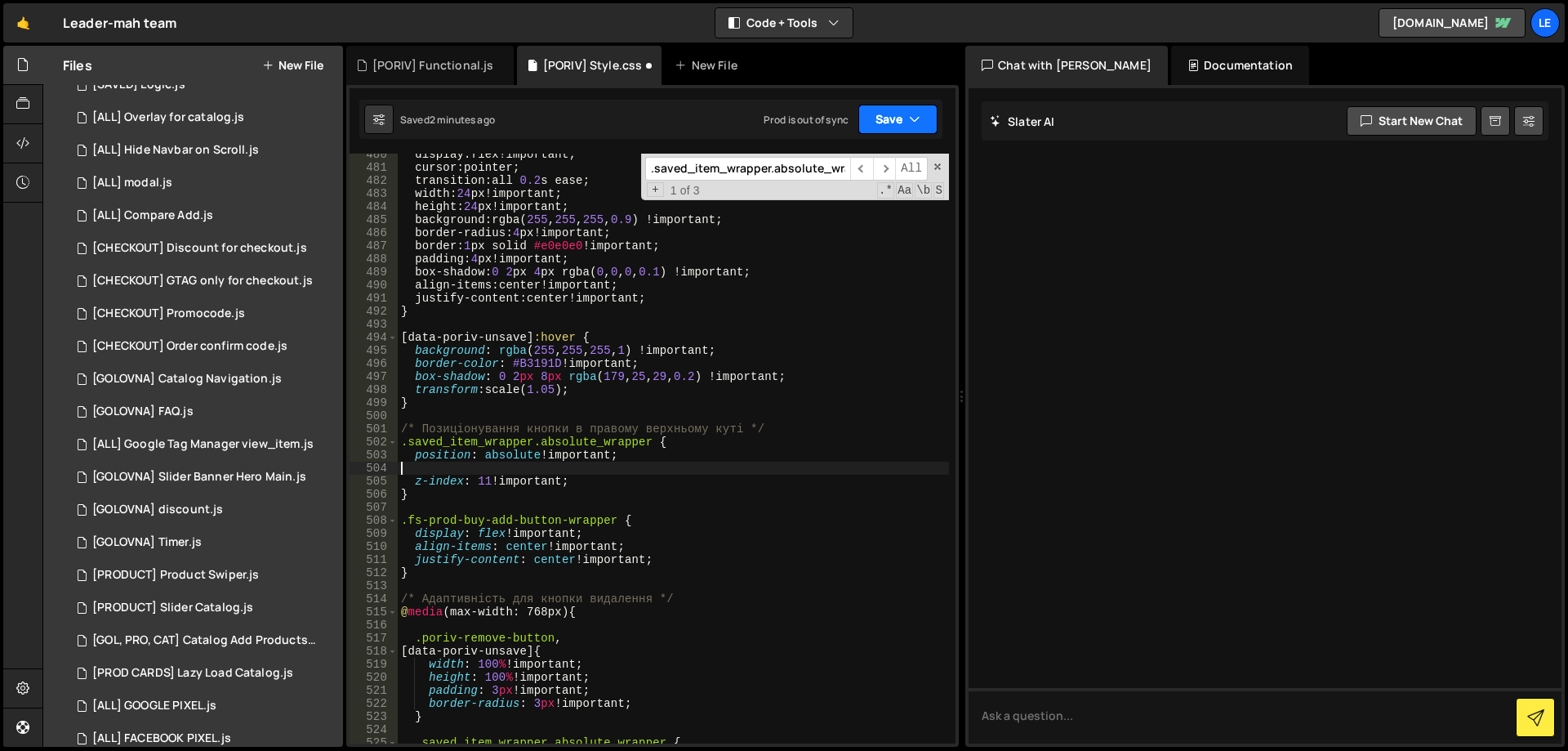
click at [907, 117] on button "Save" at bounding box center [897, 119] width 79 height 29
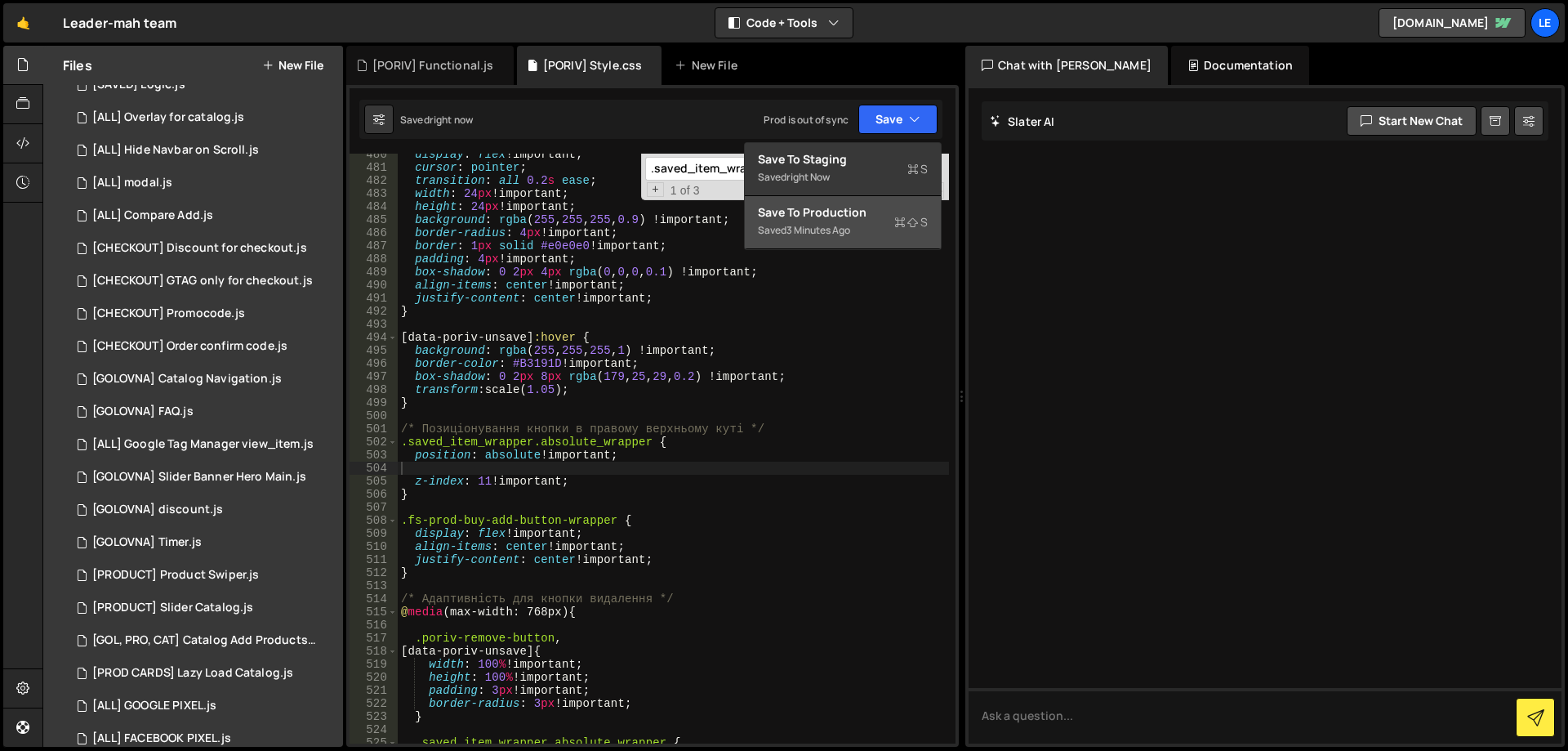
click at [859, 207] on div "Save to Production S" at bounding box center [843, 213] width 170 height 16
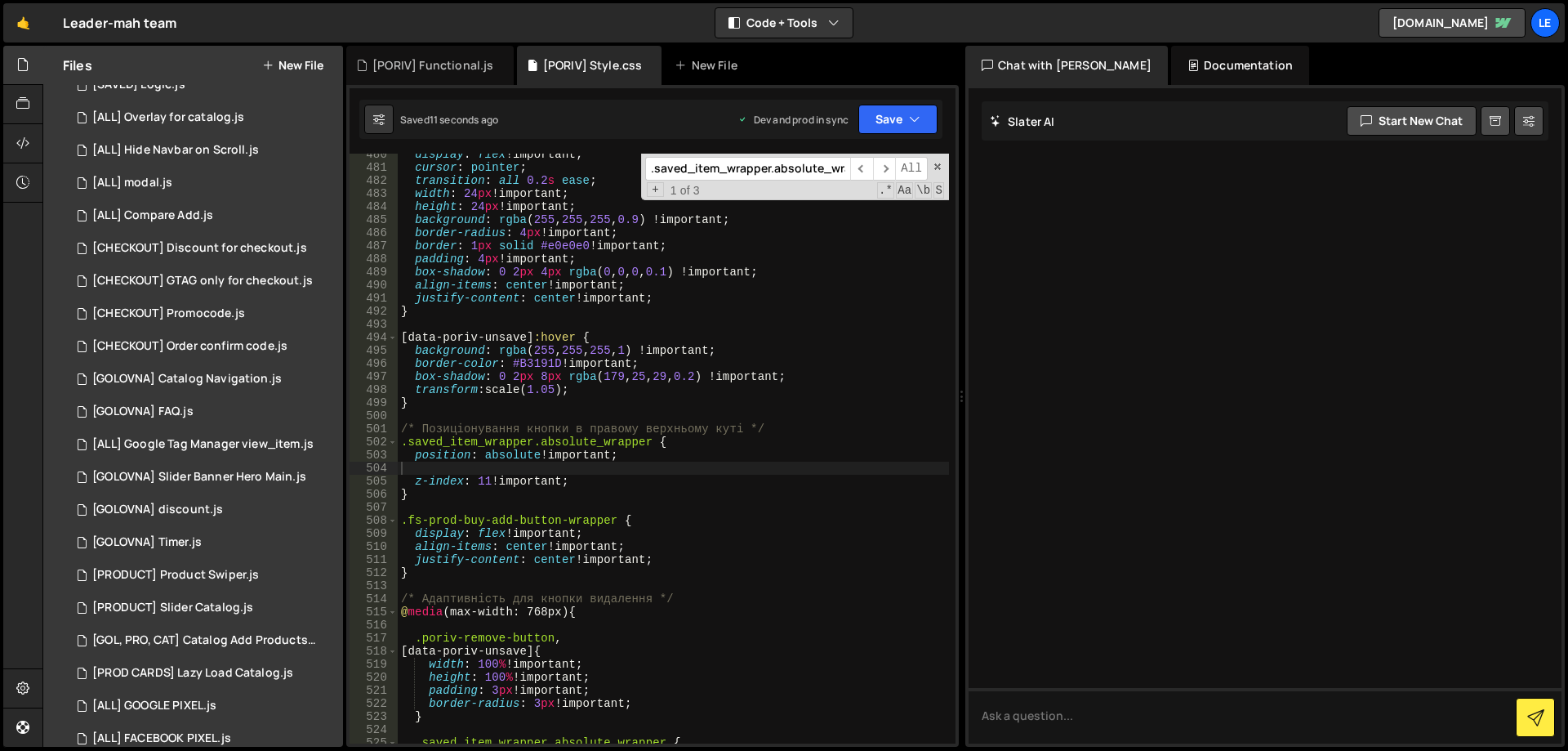
click at [461, 466] on div "display : flex !important ; cursor : pointer ; transition : all 0.2 s ease ; wi…" at bounding box center [674, 455] width 551 height 616
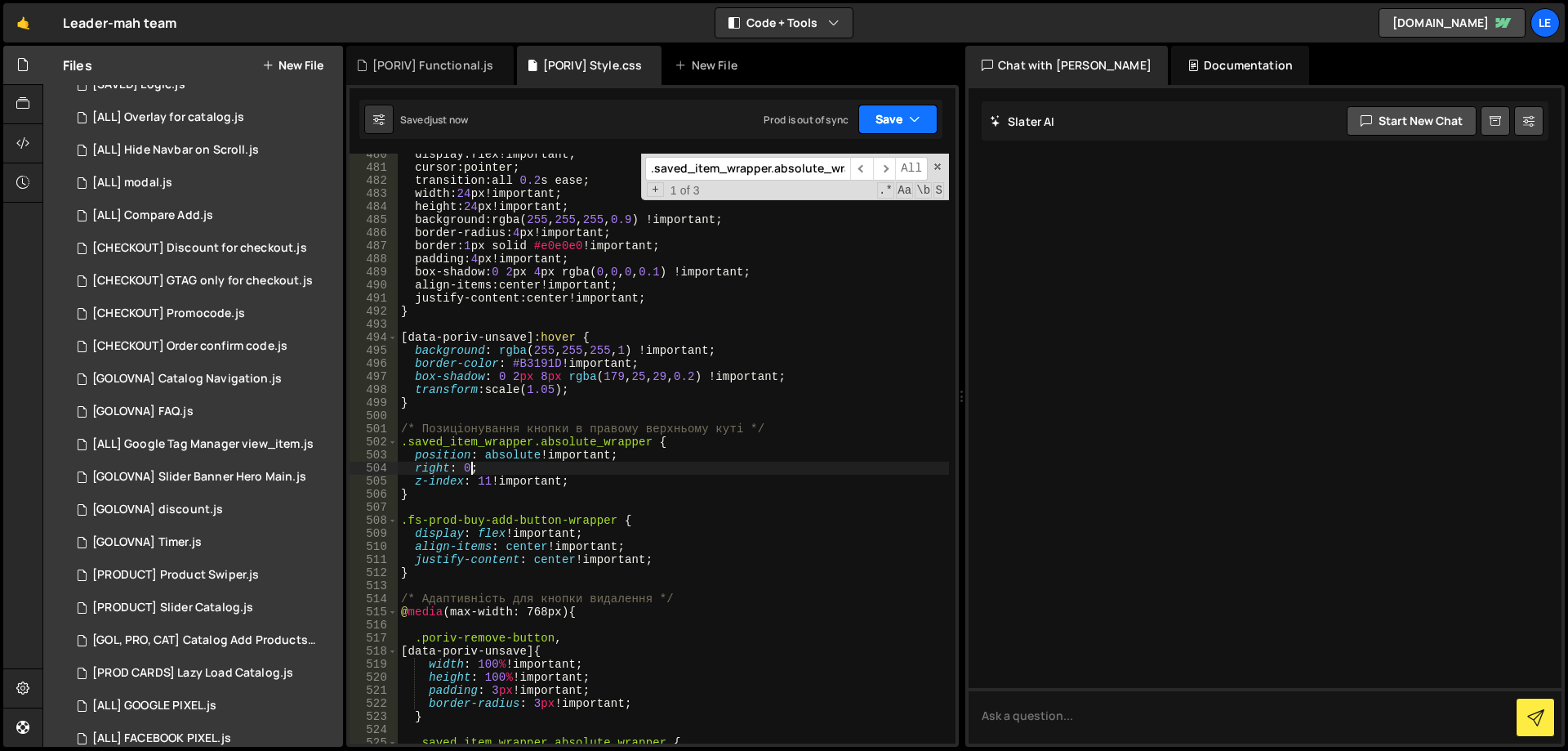
click at [872, 115] on button "Save" at bounding box center [897, 119] width 79 height 29
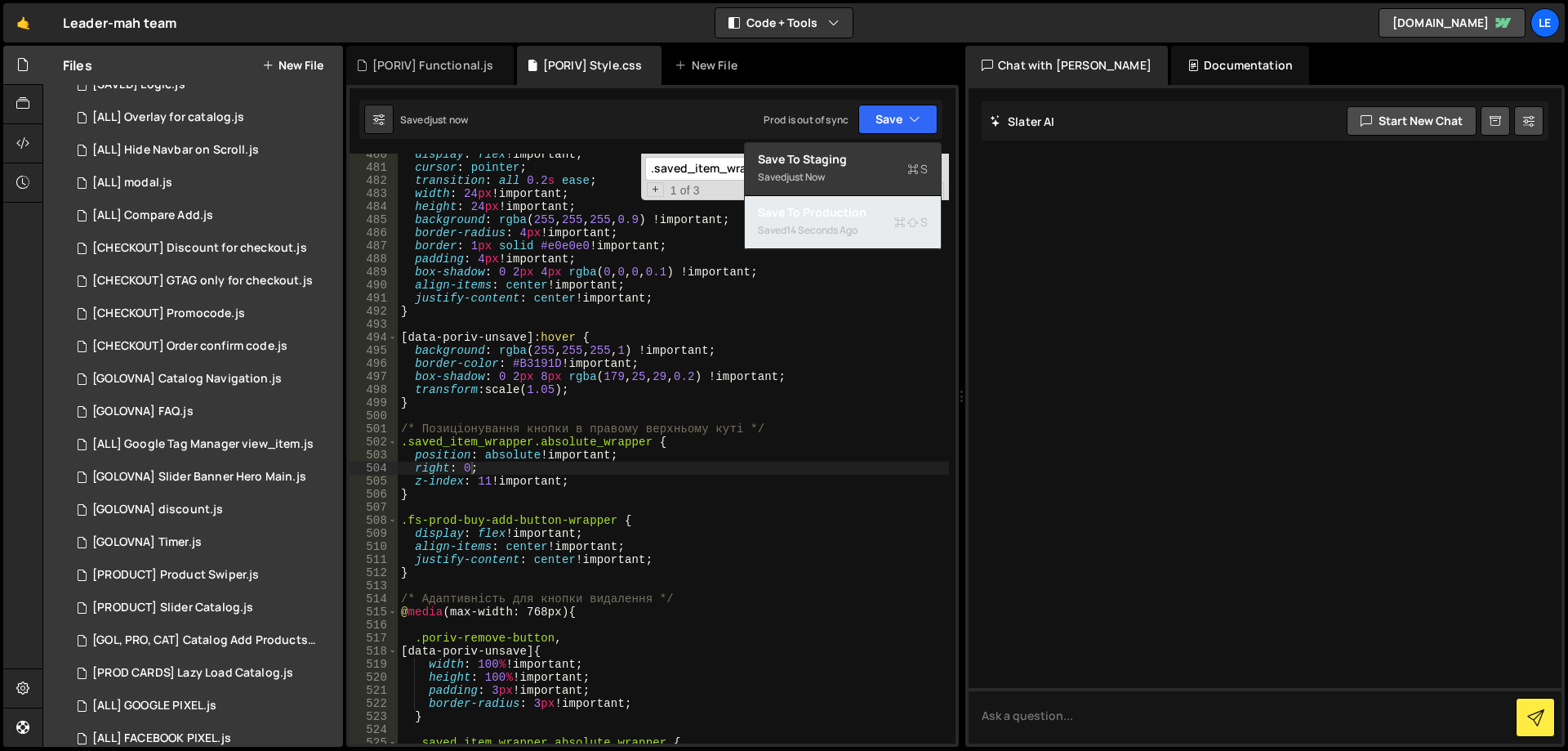
click at [852, 220] on div "Save to Production S" at bounding box center [843, 213] width 170 height 16
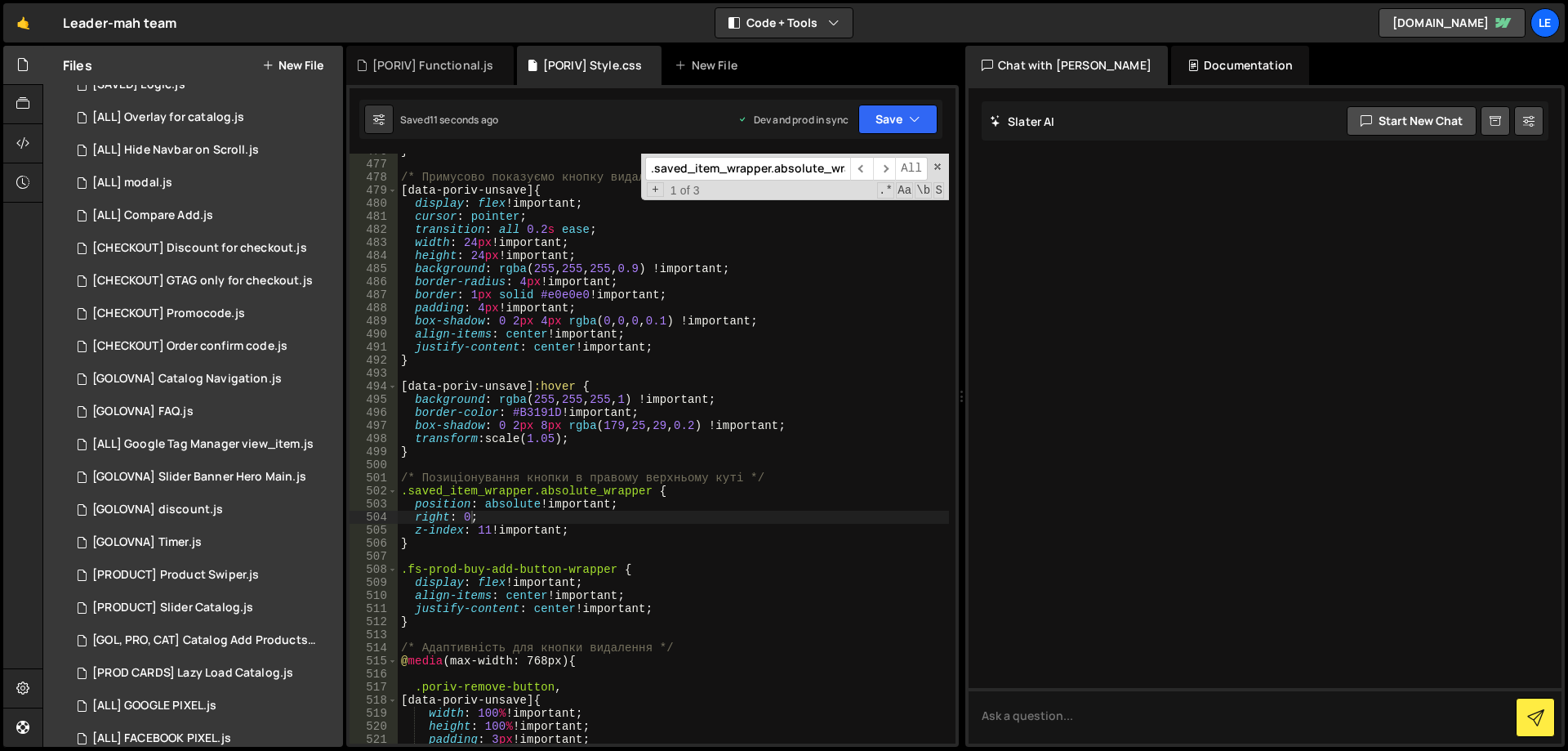
scroll to position [6123, 0]
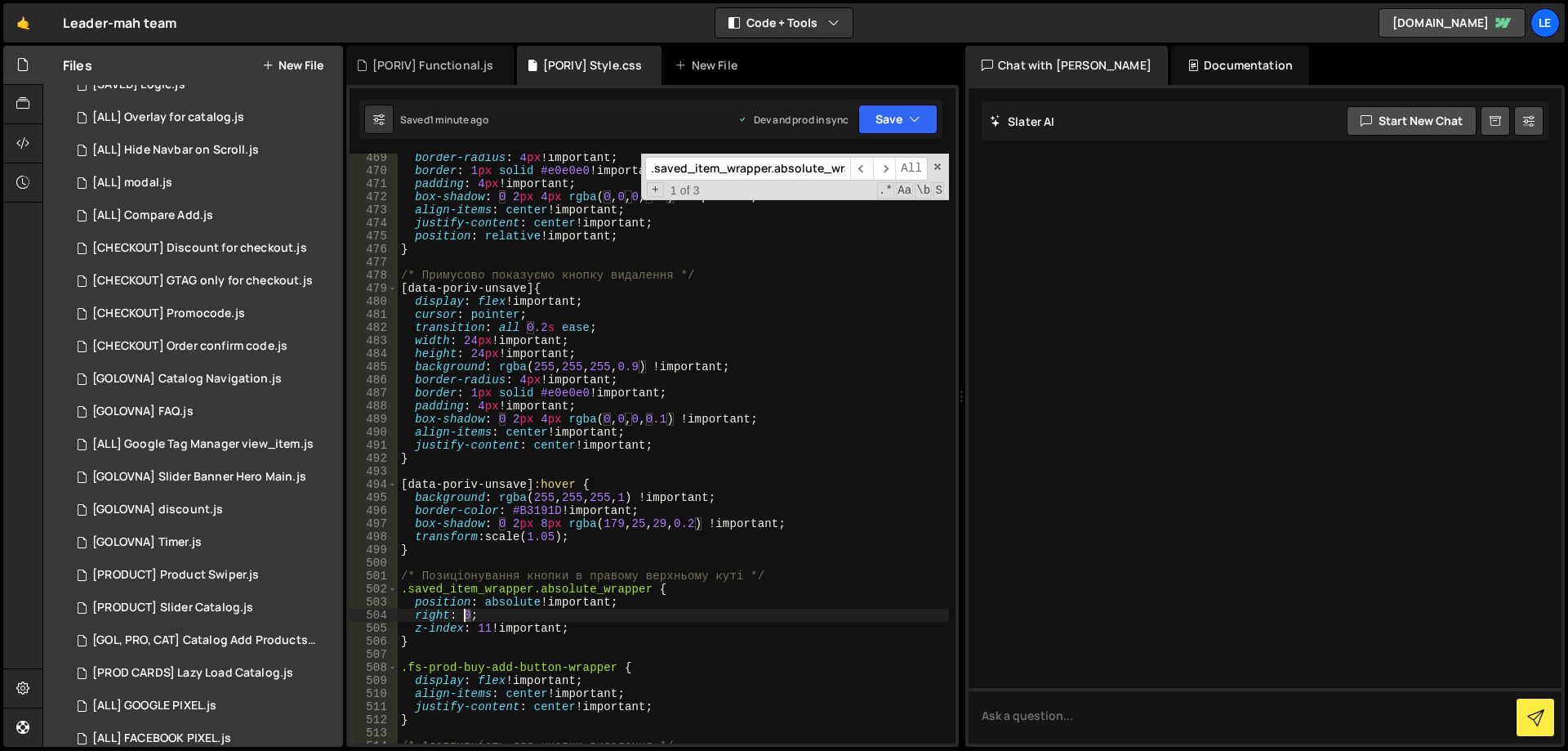
click at [467, 614] on div "border-radius : 4 px !important ; border : 1 px solid #e0e0e0 !important ; padd…" at bounding box center [674, 458] width 551 height 616
drag, startPoint x: 490, startPoint y: 343, endPoint x: 464, endPoint y: 343, distance: 26.0
click at [464, 343] on div "border-radius : 4 px !important ; border : 1 px solid #e0e0e0 !important ; padd…" at bounding box center [674, 458] width 551 height 616
click at [470, 349] on div "border-radius : 4 px !important ; border : 1 px solid #e0e0e0 !important ; padd…" at bounding box center [674, 458] width 551 height 616
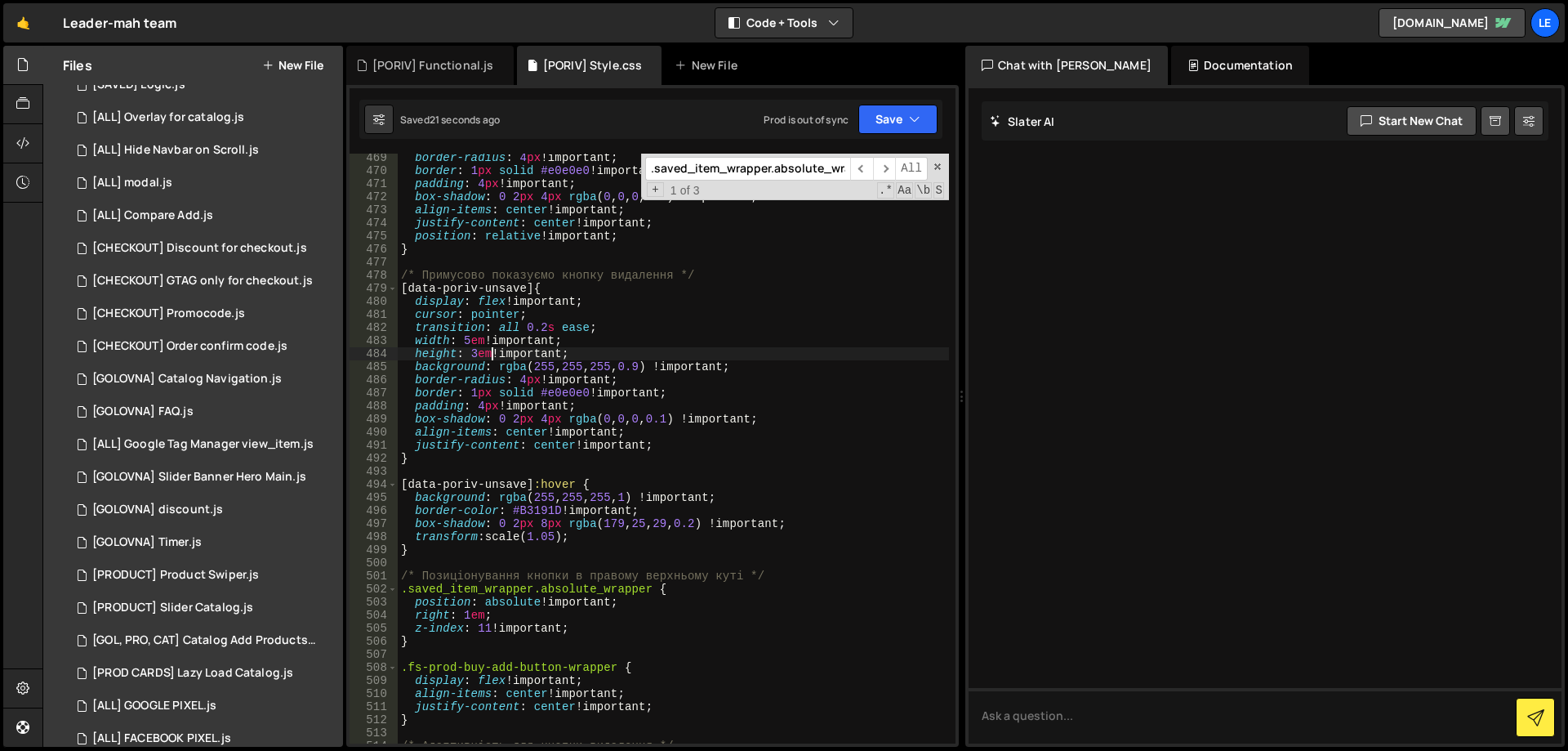
click at [661, 295] on div "border-radius : 4 px !important ; border : 1 px solid #e0e0e0 !important ; padd…" at bounding box center [674, 458] width 551 height 616
type textarea "display: flex !important;"
click at [890, 119] on button "Save" at bounding box center [897, 119] width 79 height 29
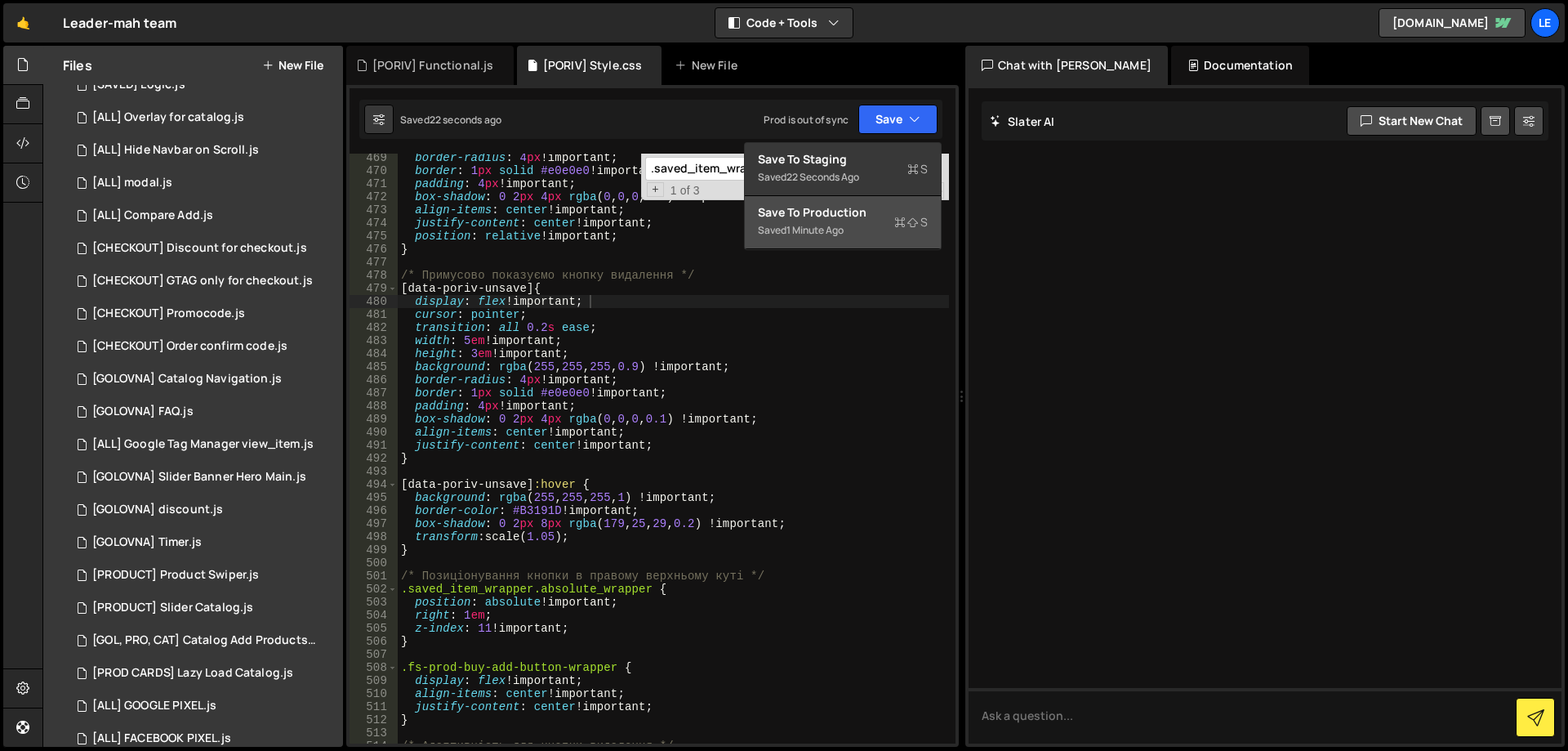
click at [884, 230] on div "Saved 1 minute ago" at bounding box center [843, 231] width 170 height 20
